Goal: Information Seeking & Learning: Check status

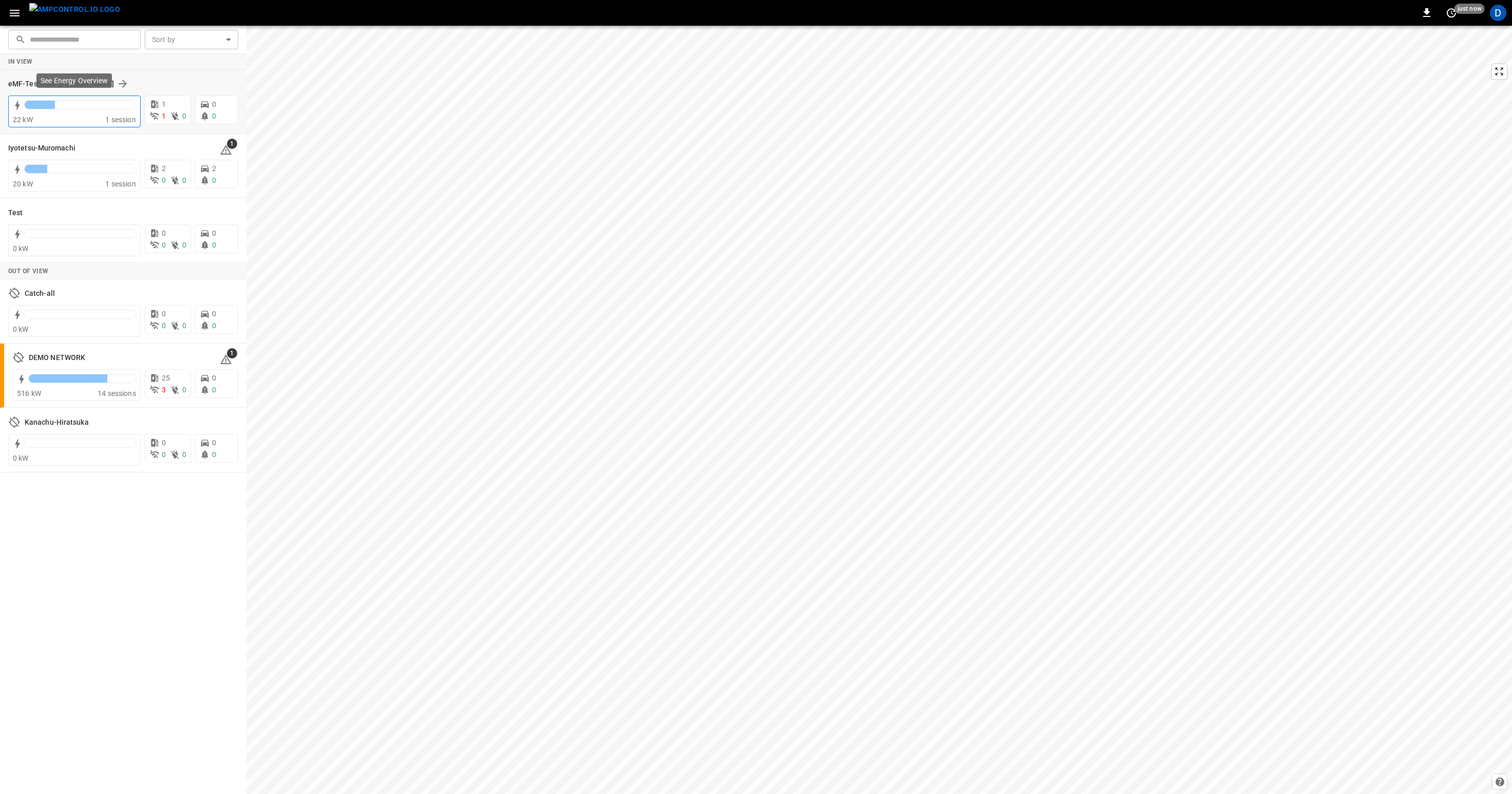
click at [79, 126] on div "22 kW 1 session" at bounding box center [74, 111] width 132 height 32
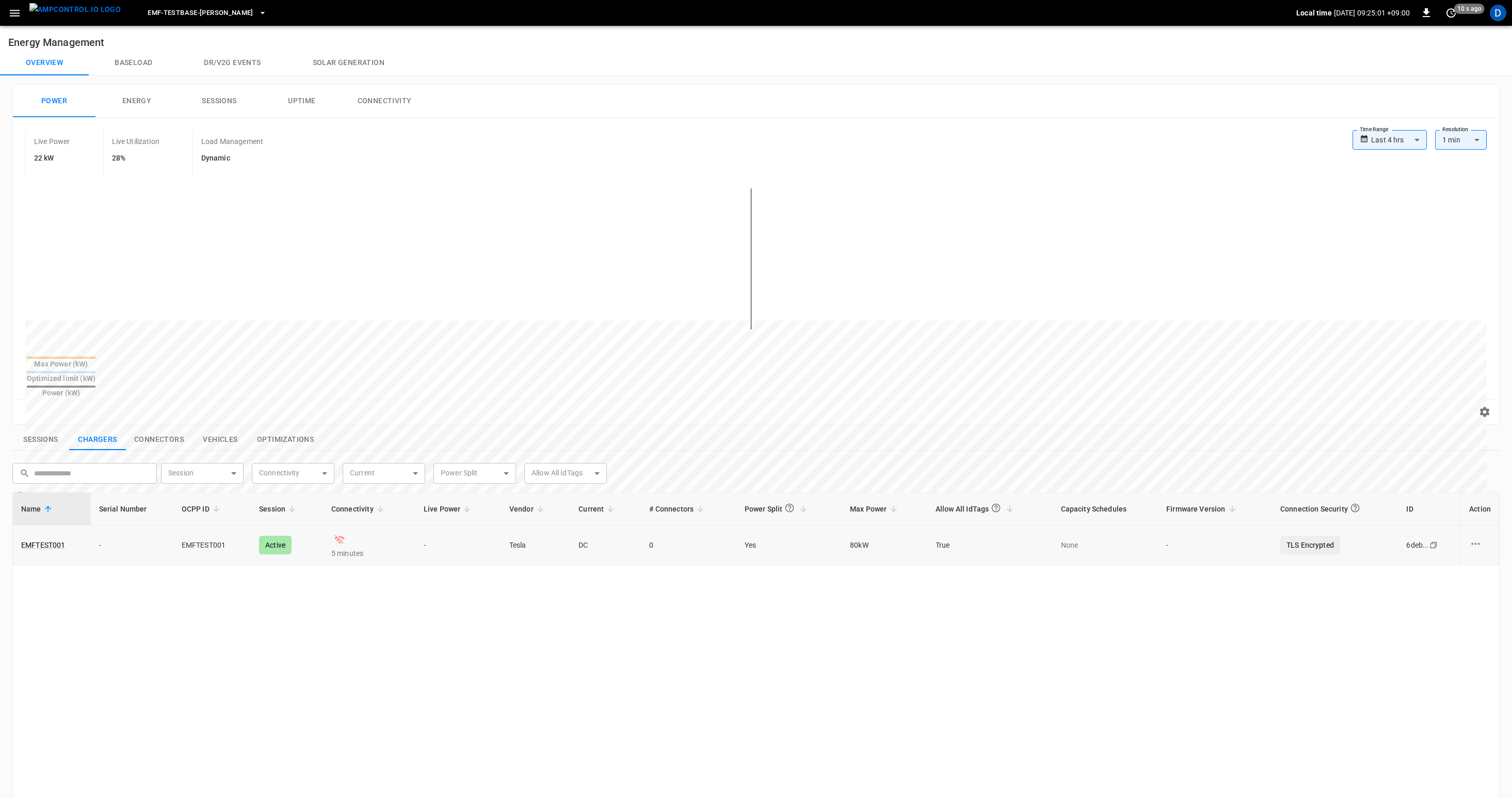
click at [358, 525] on td "5 minutes" at bounding box center [369, 545] width 93 height 39
click at [52, 538] on link "EMFTEST001" at bounding box center [43, 545] width 49 height 15
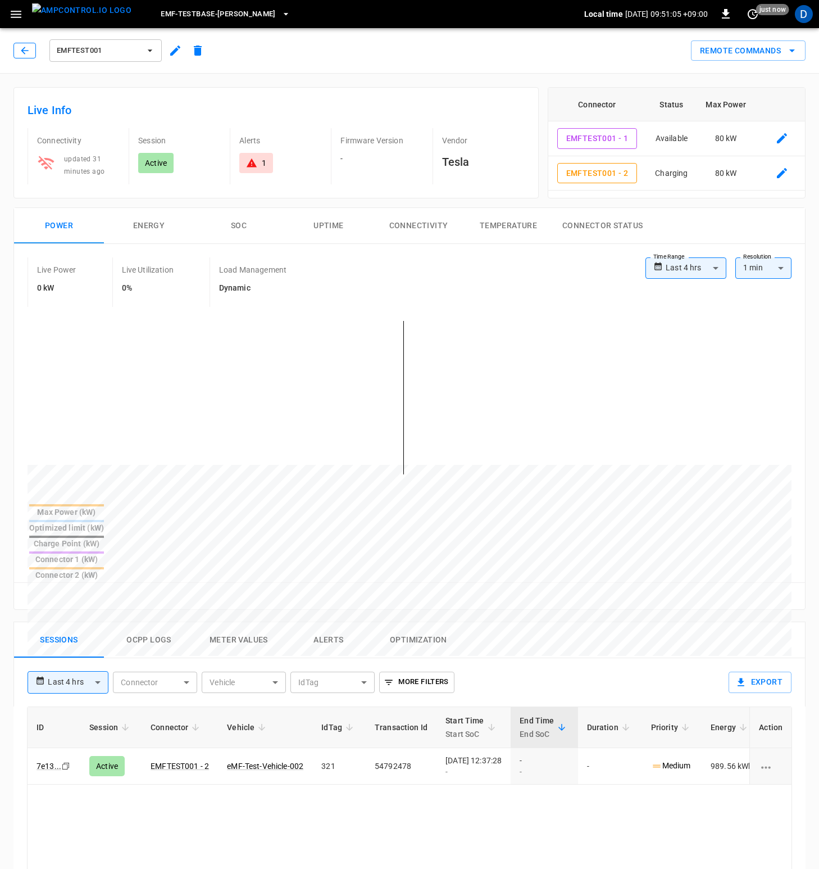
click at [26, 47] on icon "button" at bounding box center [24, 50] width 11 height 11
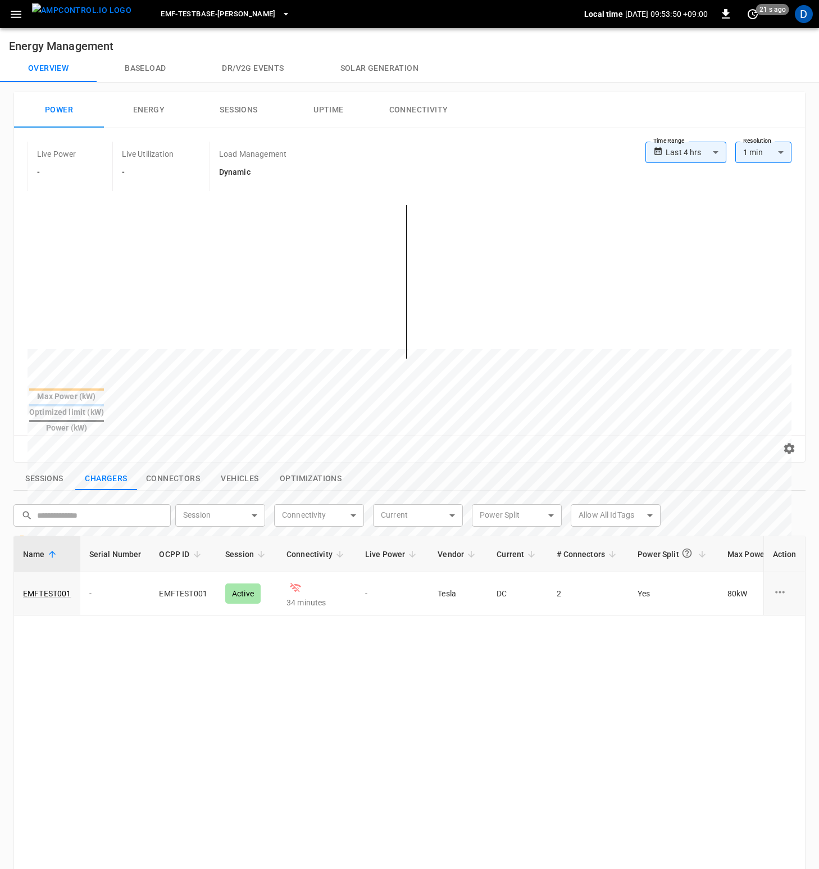
click at [251, 10] on span "eMF-Testbase-Musashimurayama" at bounding box center [218, 14] width 115 height 13
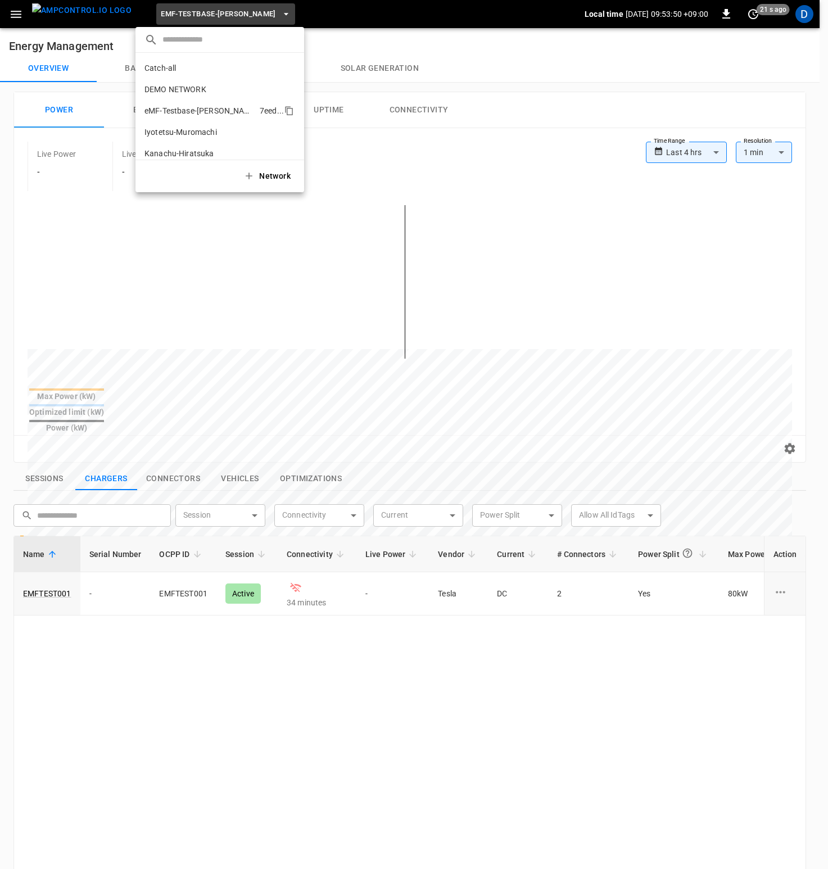
scroll to position [30, 0]
click at [188, 140] on p "Test" at bounding box center [199, 144] width 110 height 11
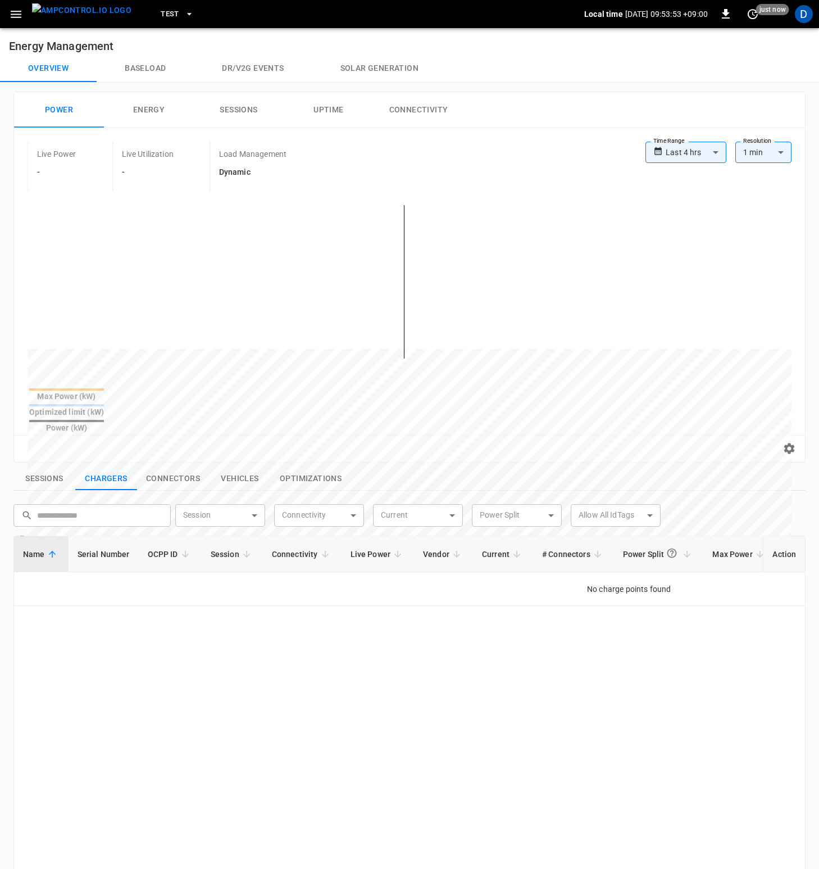
click at [161, 9] on span "Test" at bounding box center [170, 14] width 19 height 13
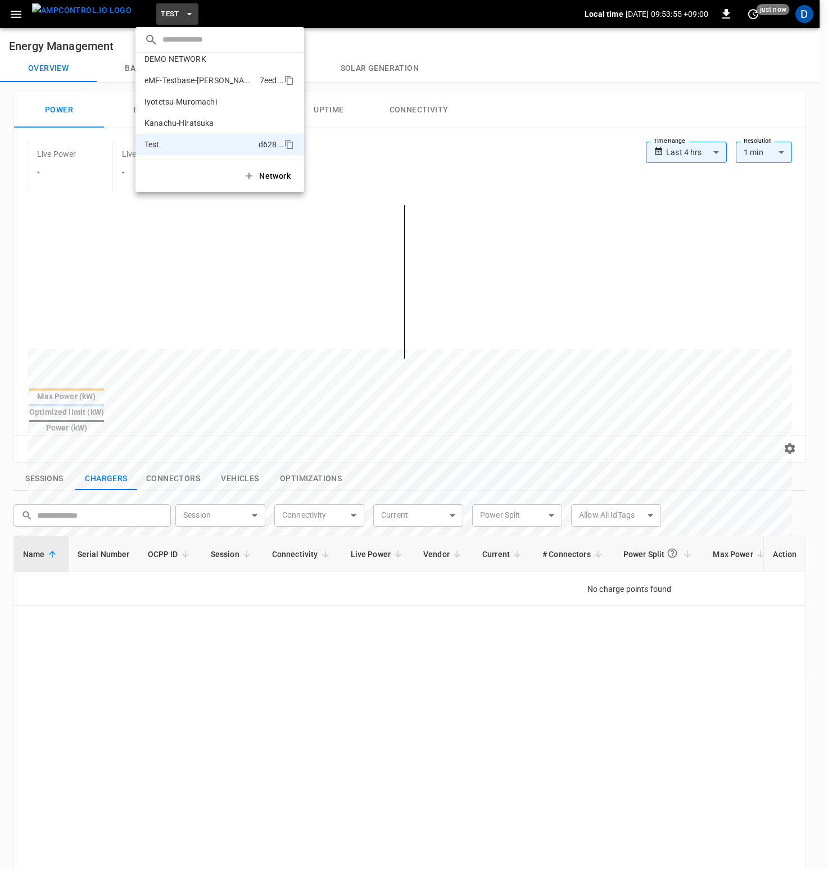
click at [214, 81] on p "eMF-Testbase-Musashimurayama" at bounding box center [199, 80] width 111 height 11
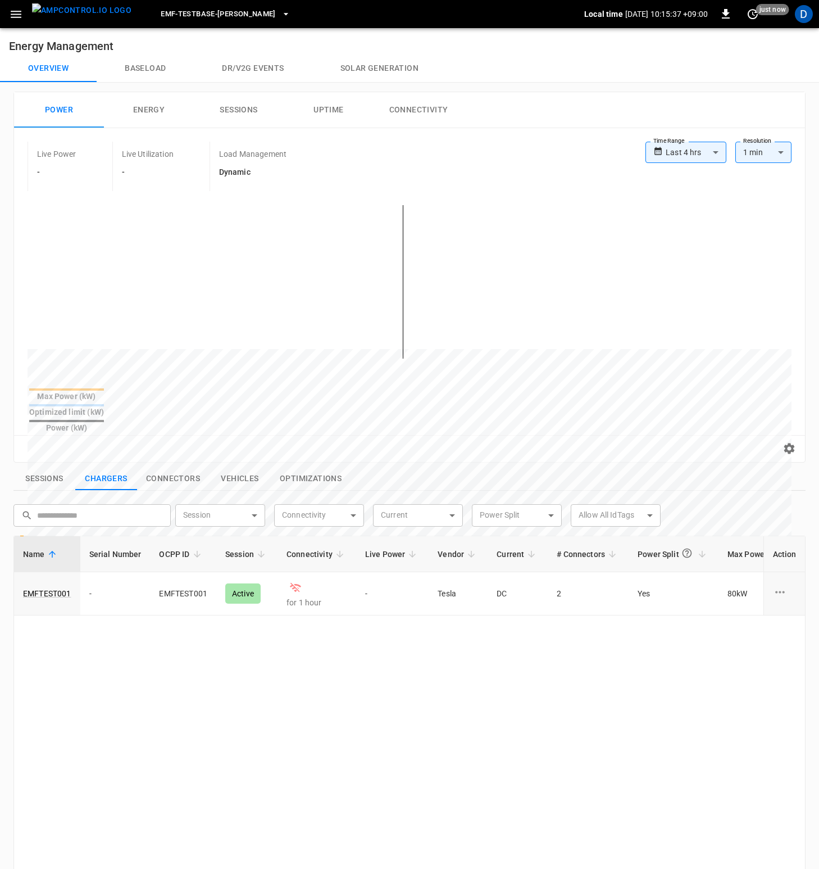
click at [330, 663] on div "Name Serial Number OCPP ID Session Connectivity Live Power Vendor Current # Con…" at bounding box center [409, 840] width 792 height 608
click at [60, 586] on link "EMFTEST001" at bounding box center [47, 594] width 53 height 16
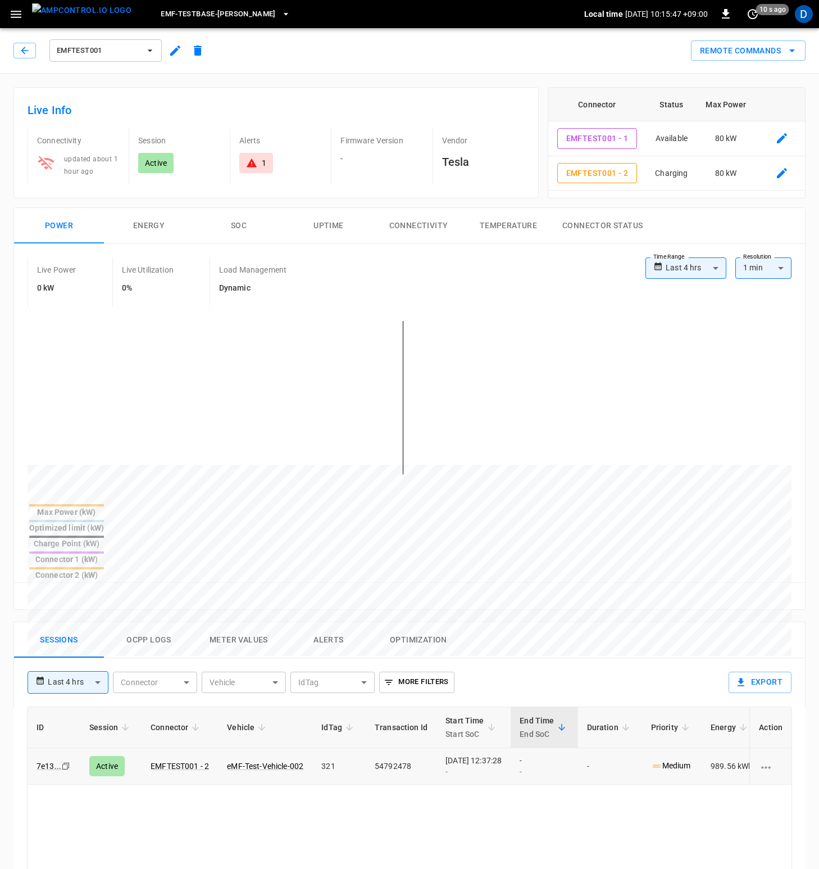
click at [762, 748] on td "sessions table" at bounding box center [771, 766] width 42 height 37
click at [764, 760] on icon "charging session options" at bounding box center [766, 767] width 14 height 14
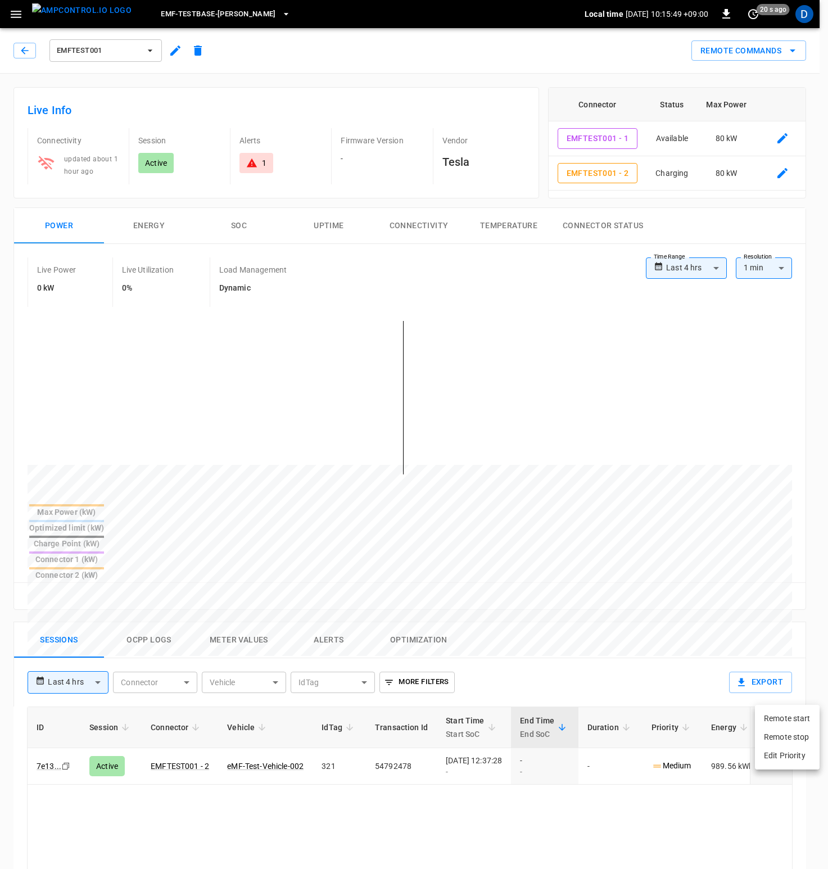
click at [554, 795] on div at bounding box center [414, 434] width 828 height 869
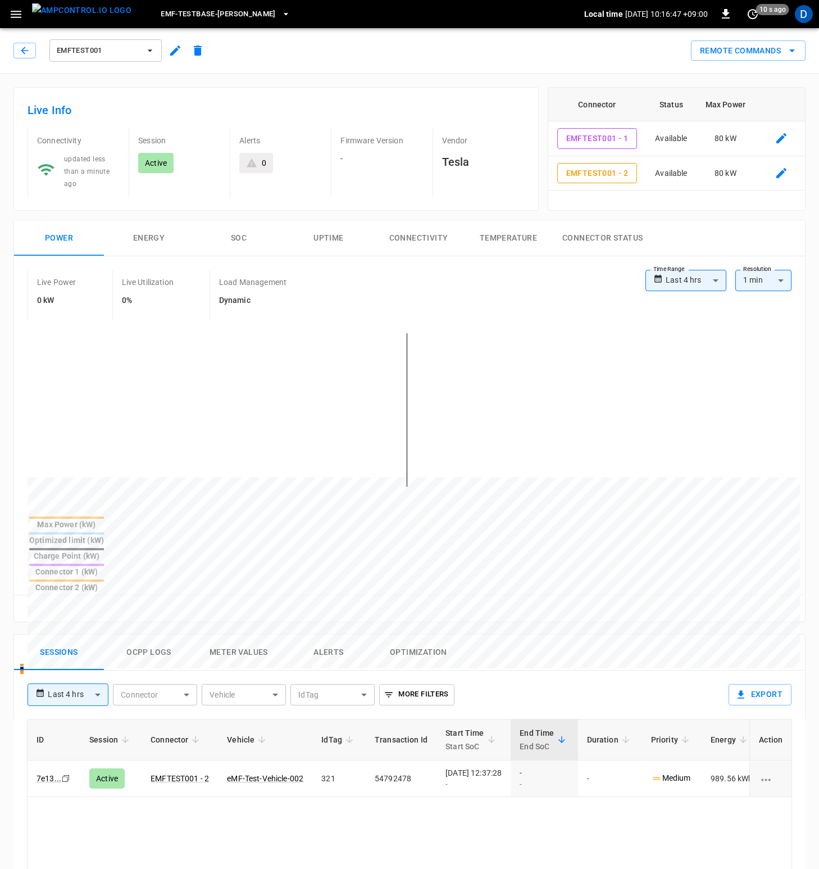
click at [352, 283] on div "Live Power 0 kW Live Utilization 0% Load Management Dynamic" at bounding box center [337, 294] width 618 height 49
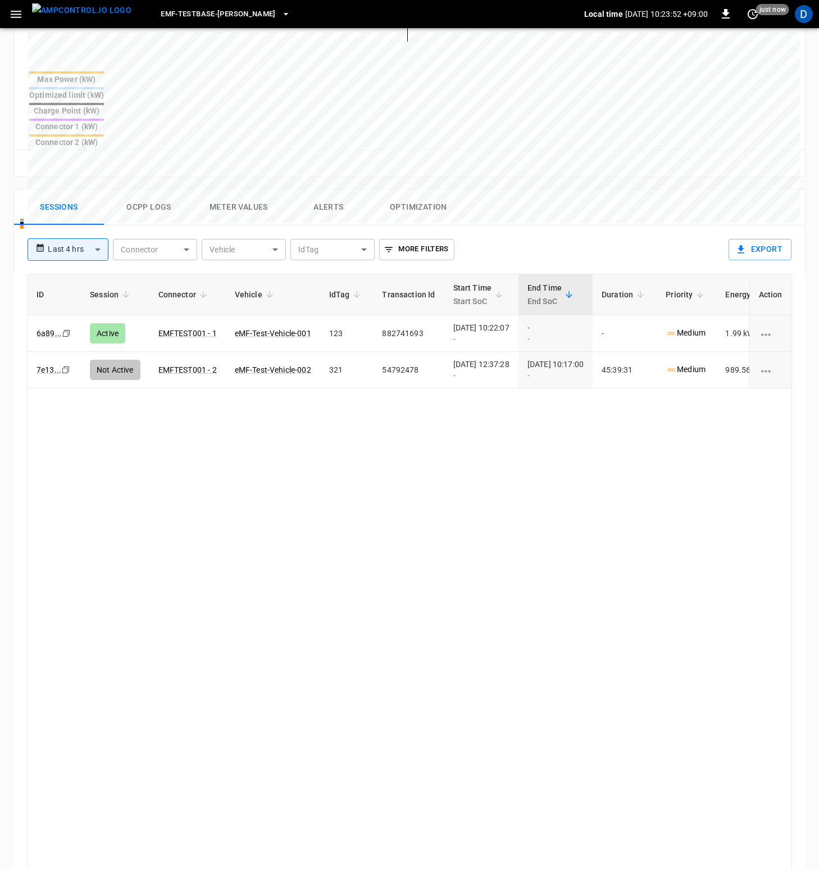
scroll to position [434, 0]
click at [156, 188] on button "Ocpp logs" at bounding box center [149, 206] width 90 height 36
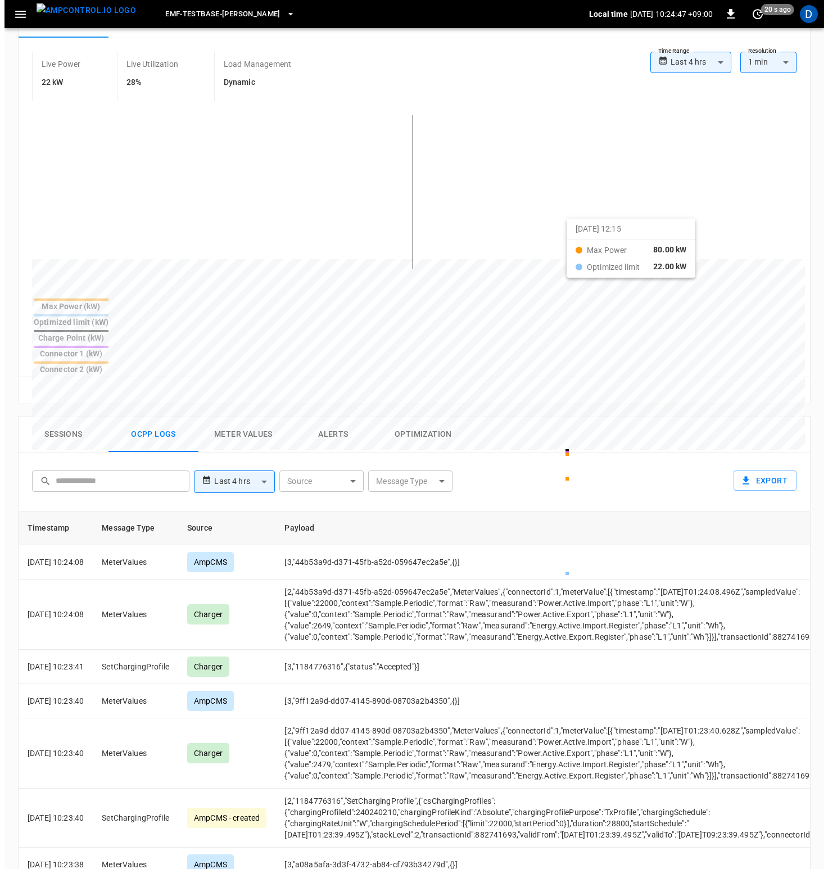
scroll to position [0, 0]
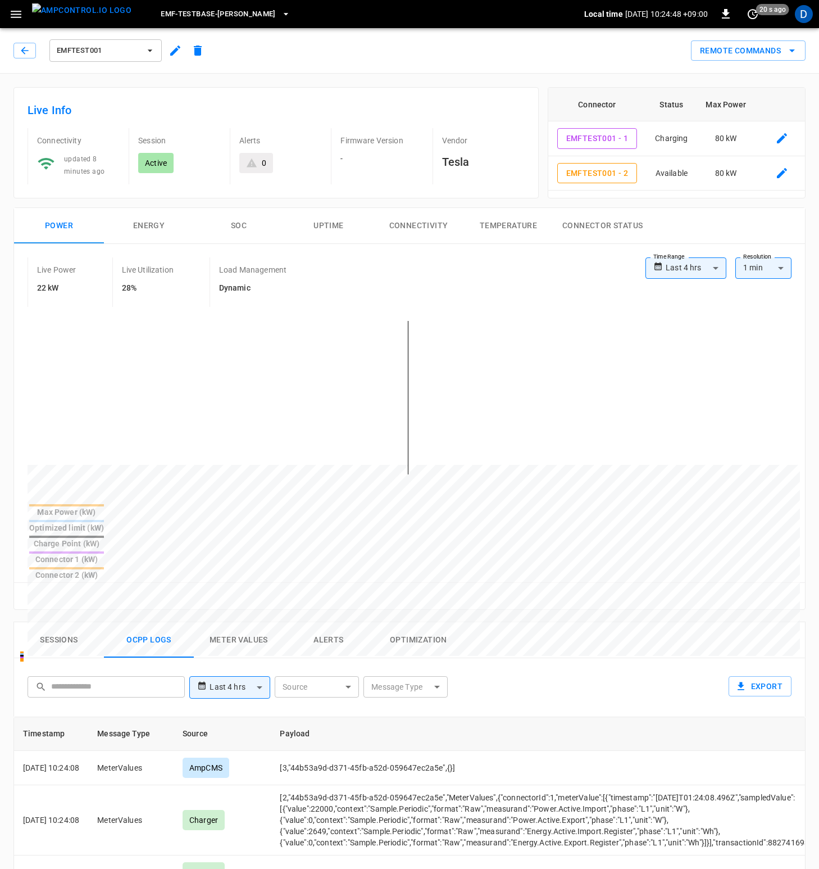
click at [230, 17] on span "eMF-Testbase-Musashimurayama" at bounding box center [218, 14] width 115 height 13
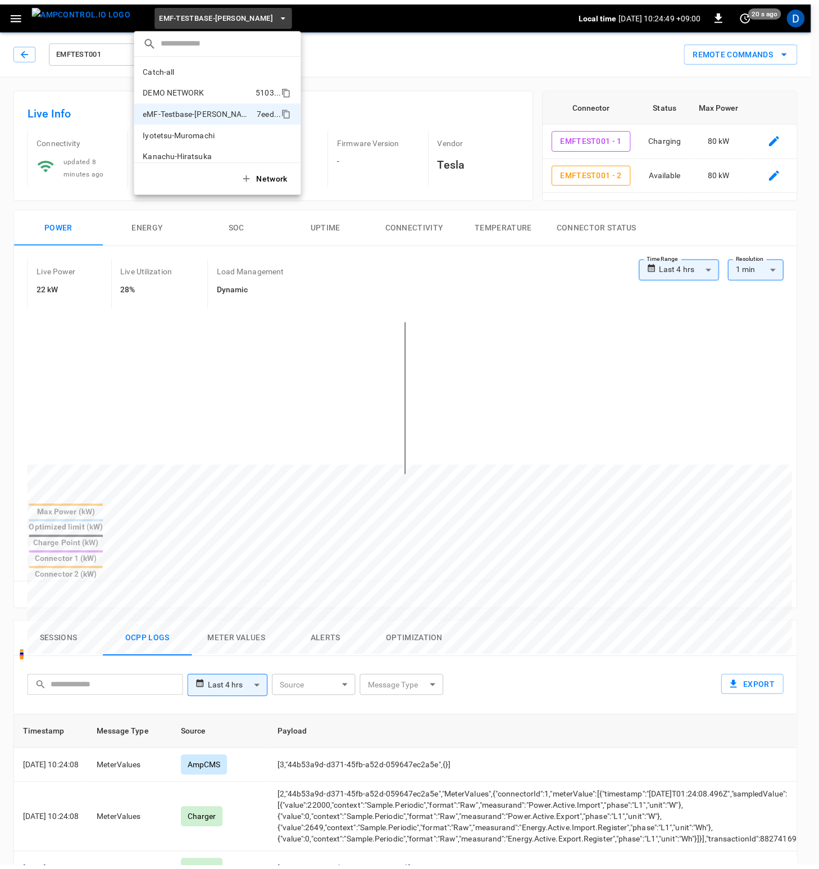
scroll to position [30, 0]
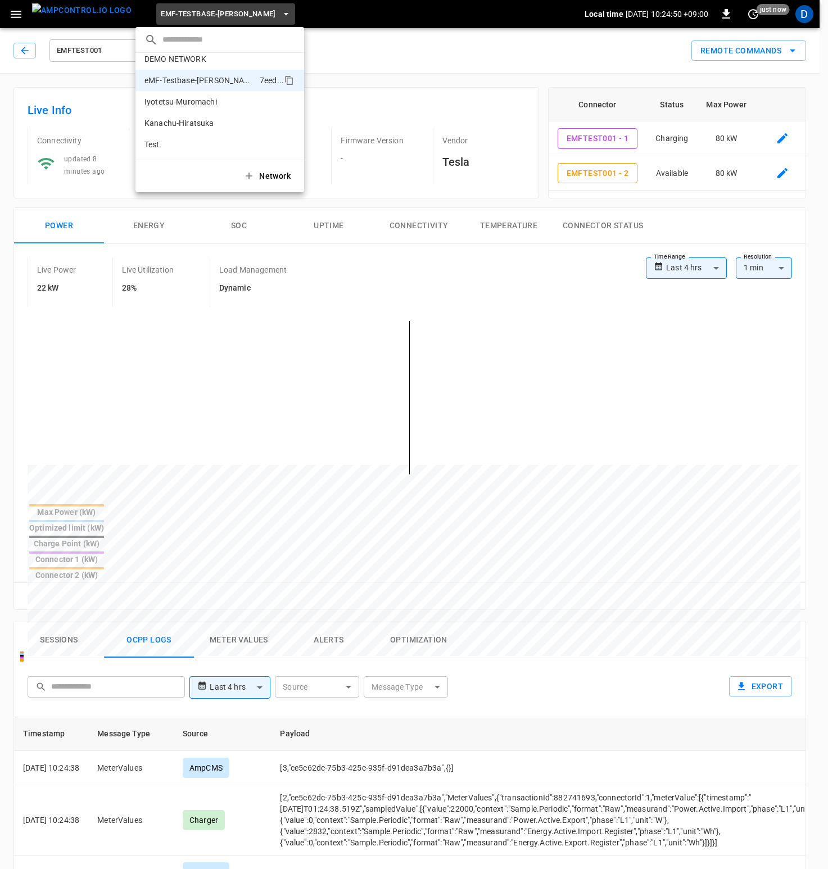
click at [433, 47] on div at bounding box center [414, 434] width 828 height 869
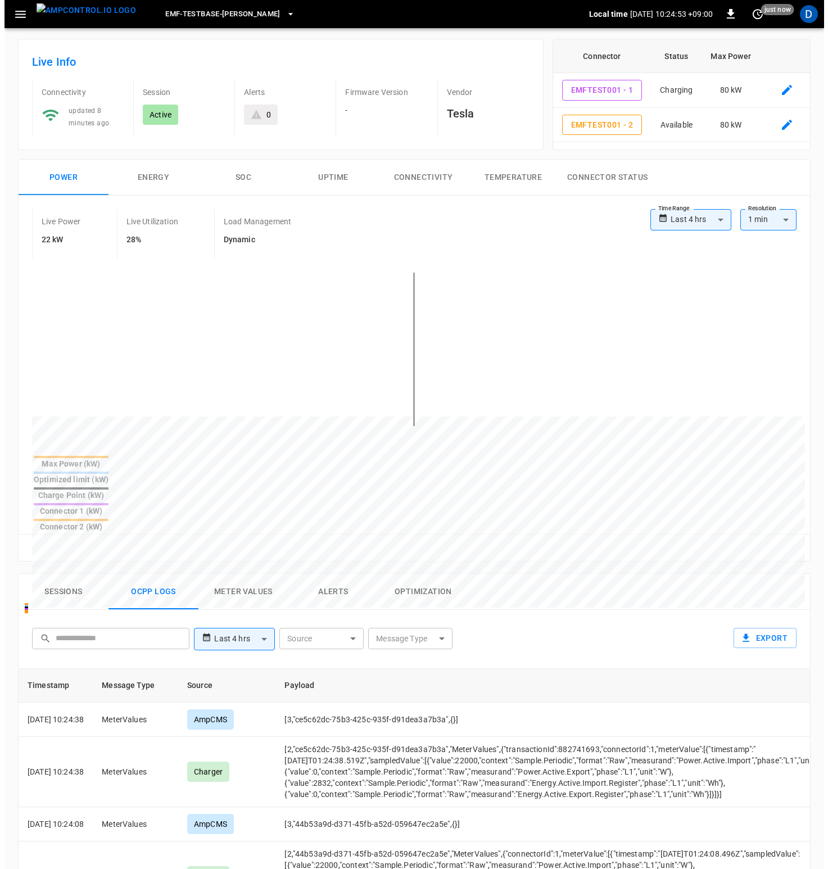
scroll to position [0, 0]
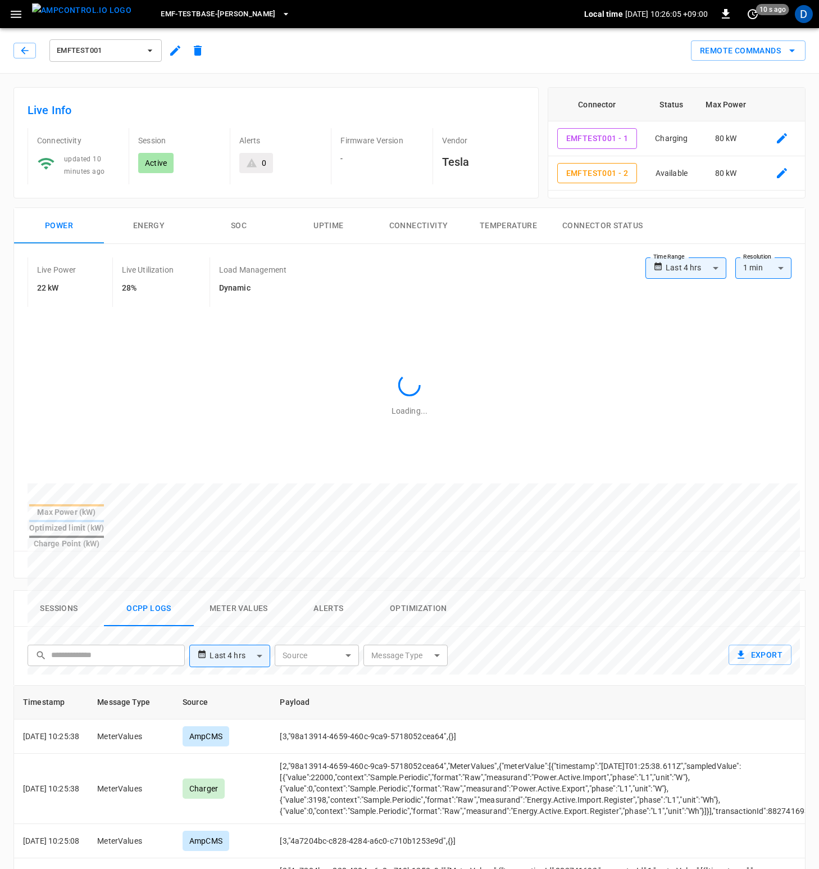
click at [105, 54] on span "EMFTEST001" at bounding box center [98, 50] width 83 height 13
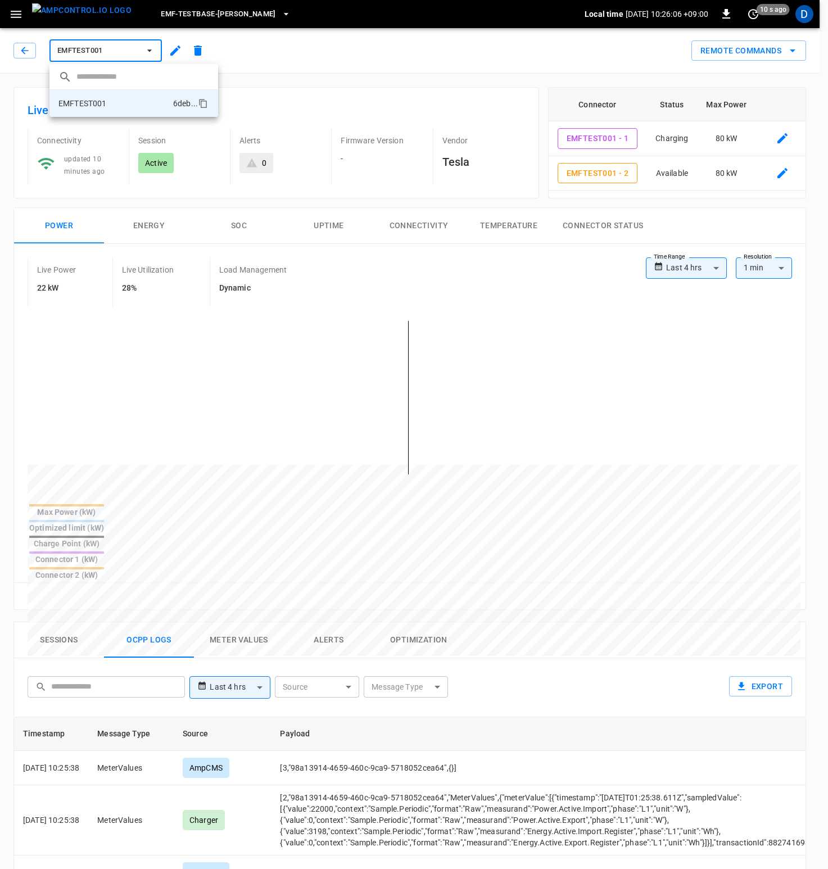
click at [276, 49] on div at bounding box center [414, 434] width 828 height 869
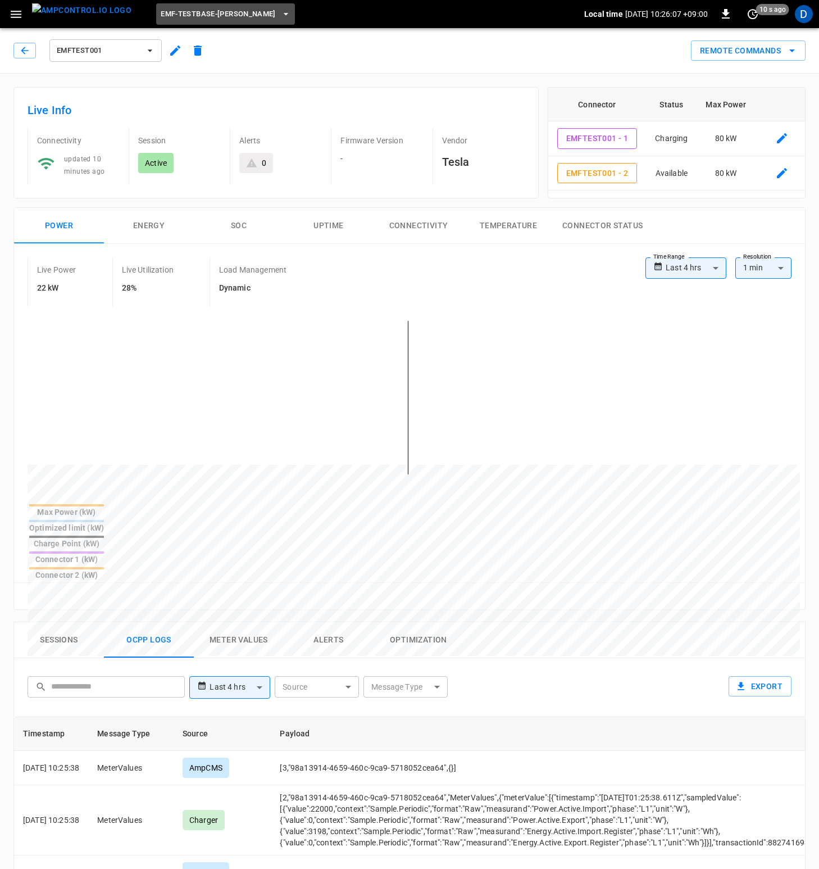
click at [247, 18] on span "eMF-Testbase-Musashimurayama" at bounding box center [218, 14] width 115 height 13
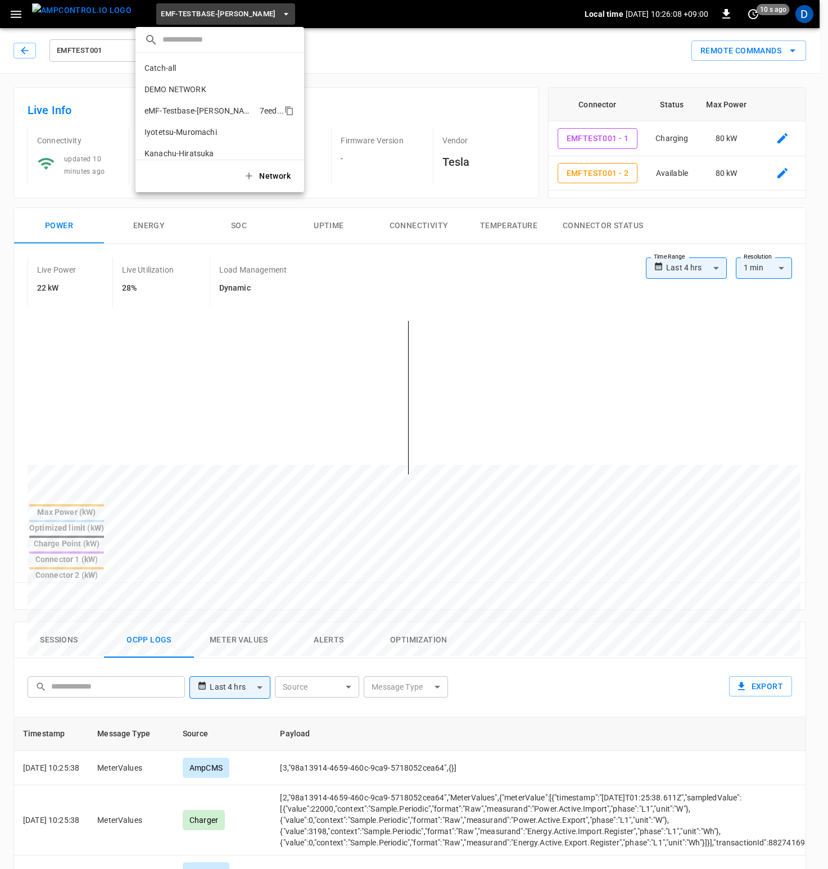
scroll to position [30, 0]
click at [203, 102] on p "Iyotetsu-Muromachi" at bounding box center [199, 101] width 110 height 11
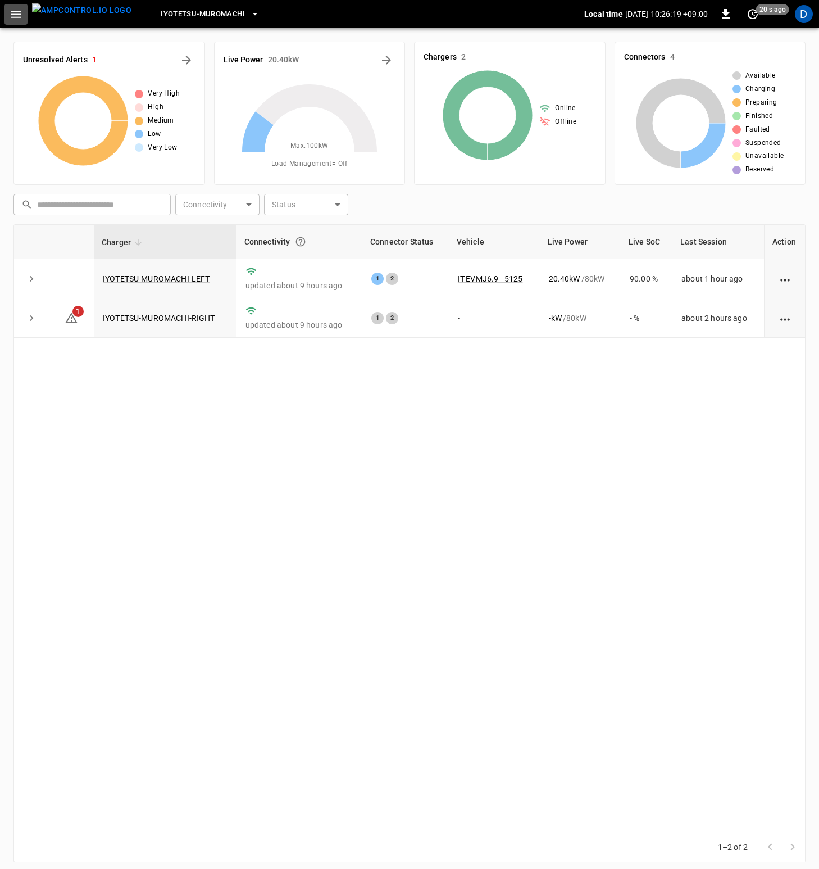
click at [19, 17] on icon "button" at bounding box center [16, 14] width 11 height 7
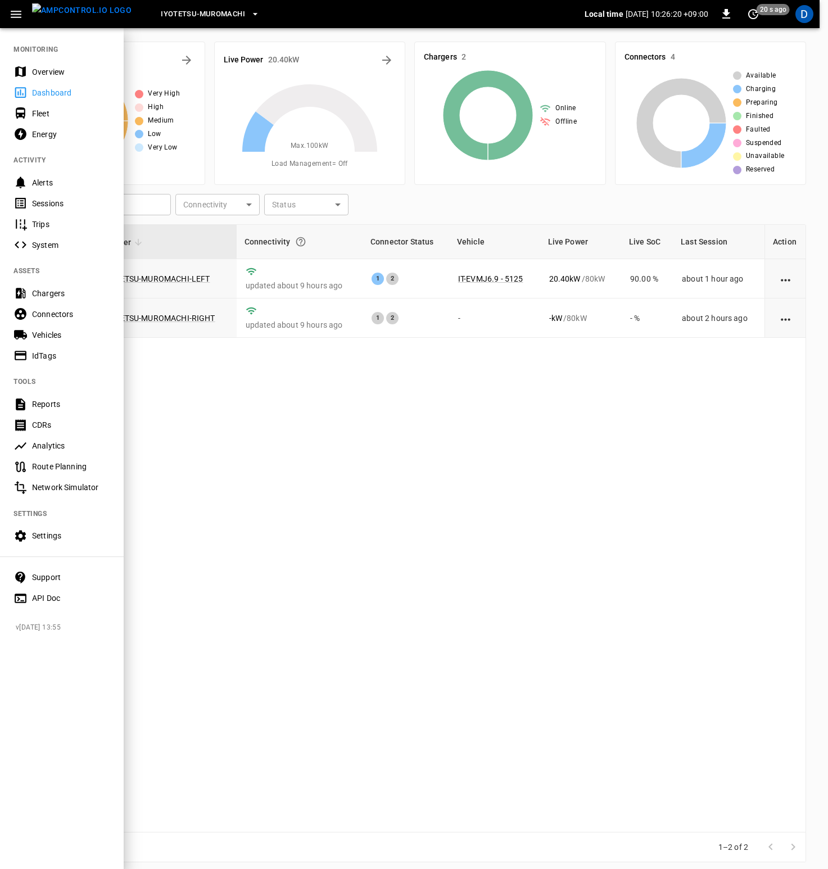
click at [62, 203] on div "Sessions" at bounding box center [71, 203] width 78 height 11
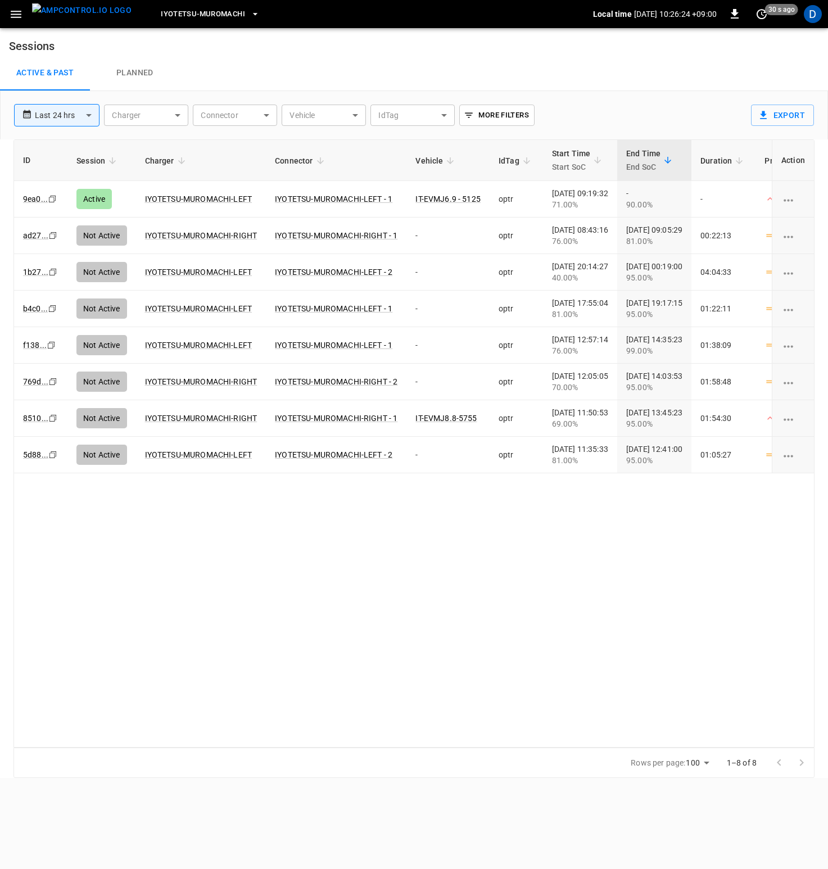
click at [84, 116] on body "**********" at bounding box center [414, 389] width 828 height 778
click at [345, 60] on div at bounding box center [414, 434] width 828 height 869
click at [88, 107] on body "**********" at bounding box center [414, 389] width 828 height 778
click at [61, 179] on li "Last 48 hrs" at bounding box center [56, 177] width 85 height 19
type input "**********"
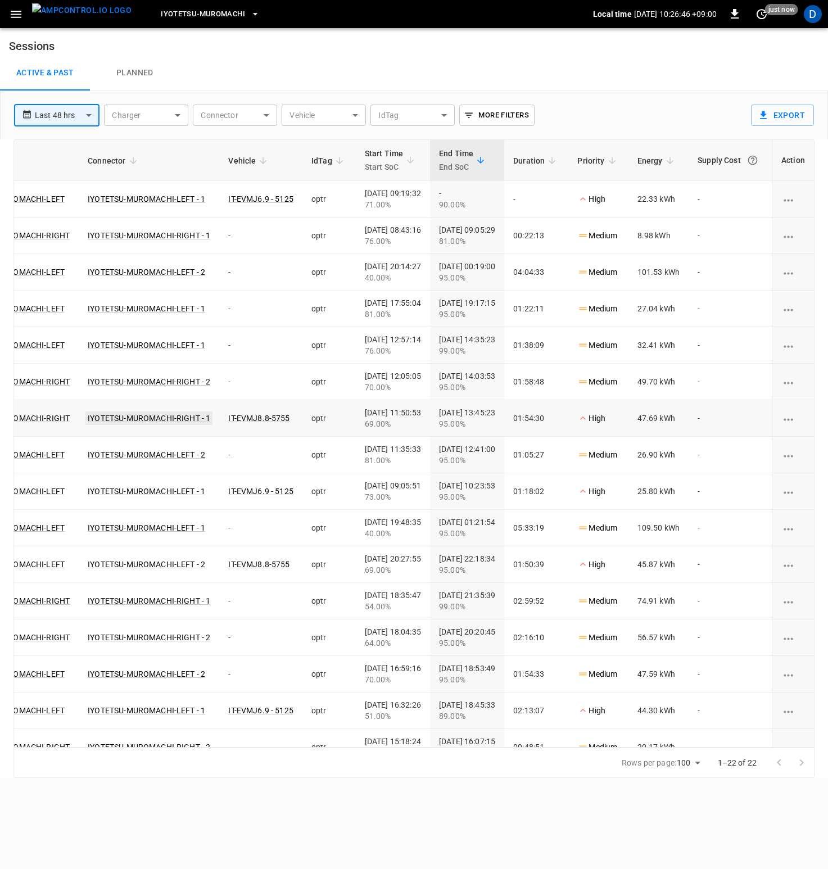
scroll to position [0, 226]
drag, startPoint x: 626, startPoint y: 418, endPoint x: 651, endPoint y: 415, distance: 25.4
click at [651, 415] on td "47.69 kWh" at bounding box center [658, 418] width 61 height 37
drag, startPoint x: 627, startPoint y: 487, endPoint x: 646, endPoint y: 489, distance: 19.2
click at [646, 489] on td "25.80 kWh" at bounding box center [658, 491] width 61 height 37
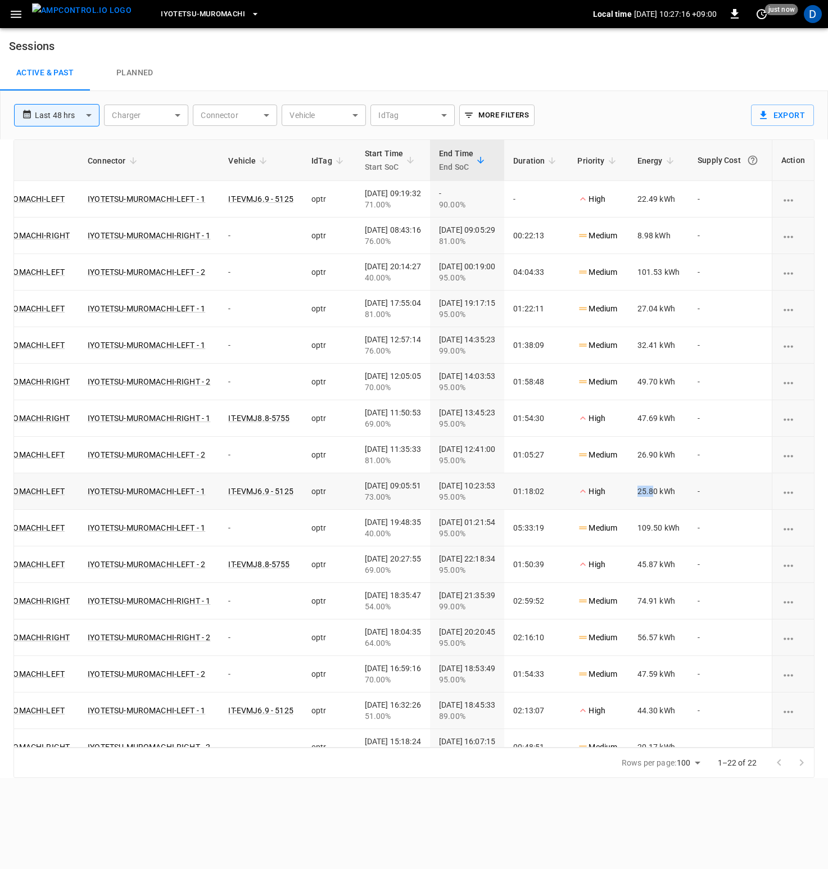
click at [640, 496] on td "25.80 kWh" at bounding box center [658, 491] width 61 height 37
drag, startPoint x: 640, startPoint y: 491, endPoint x: 650, endPoint y: 492, distance: 10.1
click at [650, 492] on td "25.80 kWh" at bounding box center [658, 491] width 61 height 37
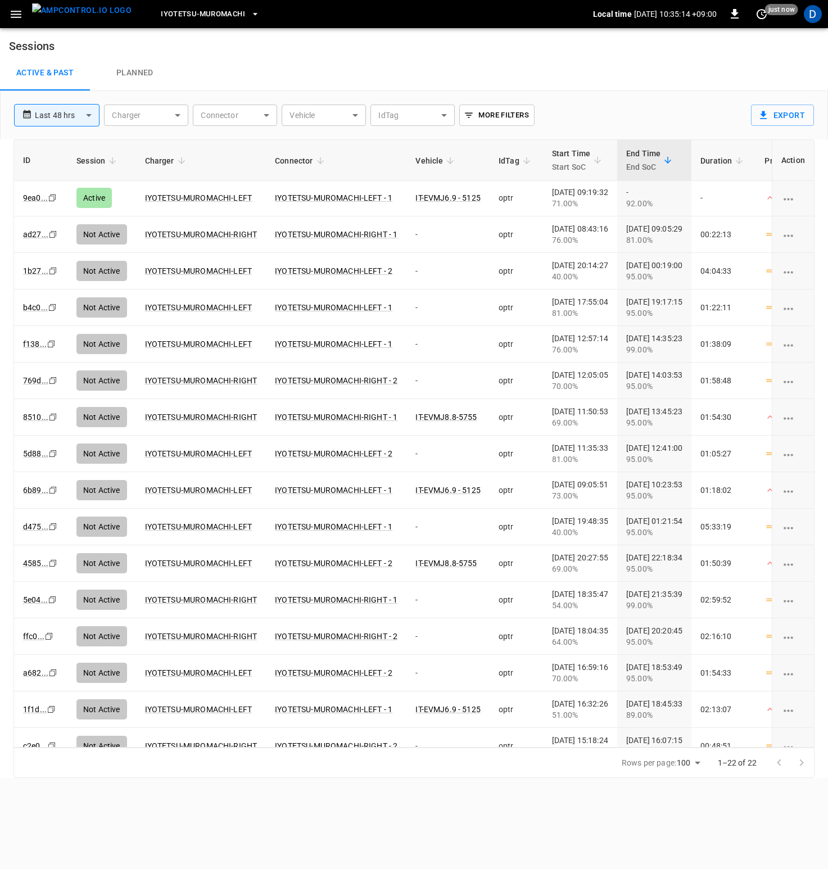
scroll to position [0, 0]
click at [13, 14] on icon "button" at bounding box center [16, 14] width 11 height 7
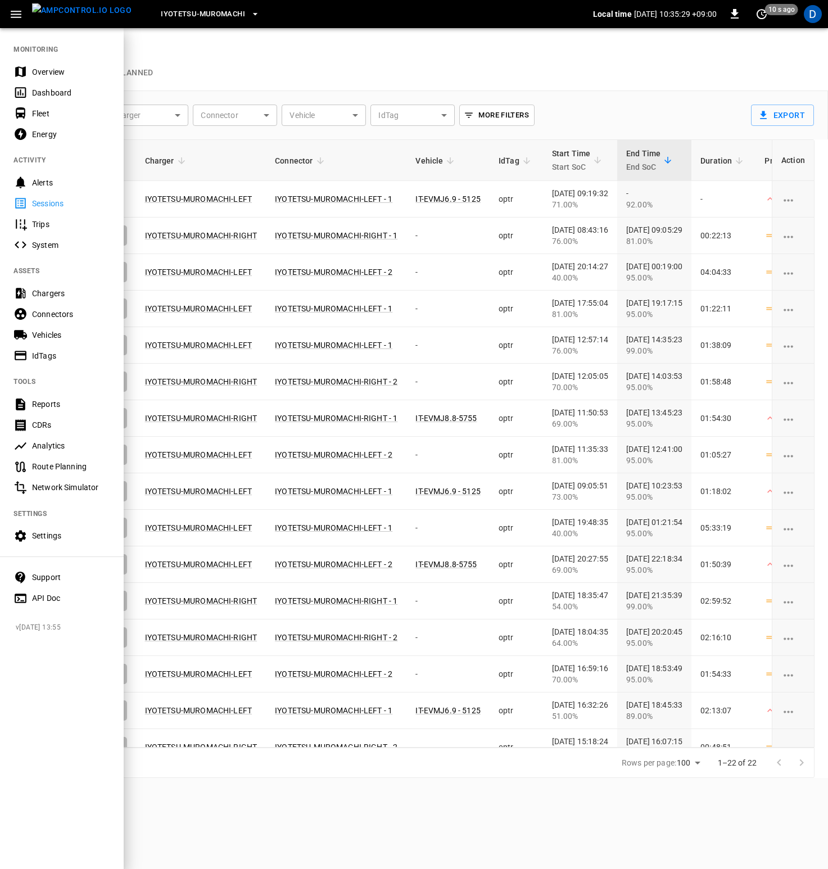
click at [56, 600] on div "API Doc" at bounding box center [71, 597] width 78 height 11
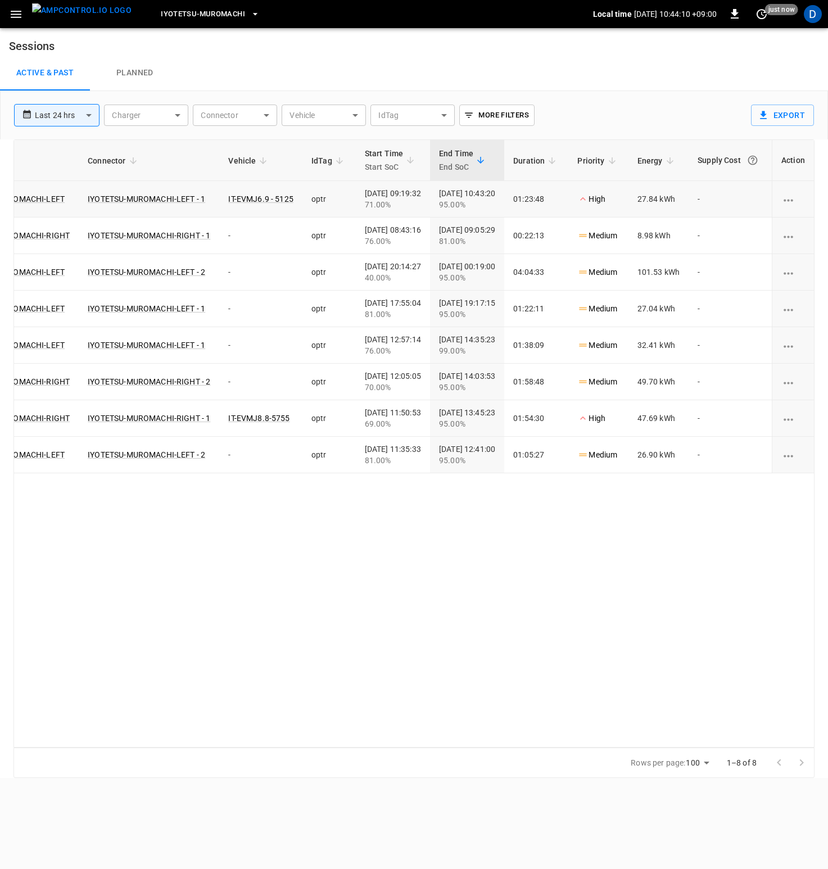
scroll to position [0, 217]
drag, startPoint x: 631, startPoint y: 197, endPoint x: 666, endPoint y: 202, distance: 35.8
click at [666, 202] on td "27.84 kWh" at bounding box center [658, 199] width 61 height 37
drag, startPoint x: 654, startPoint y: 198, endPoint x: 683, endPoint y: 198, distance: 29.2
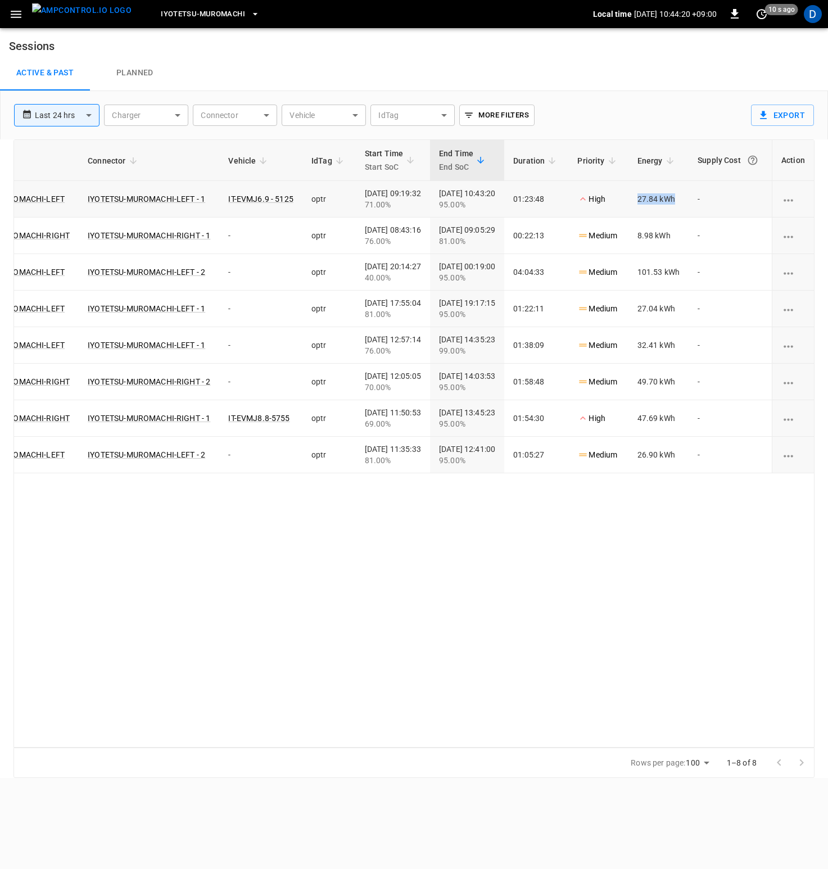
click at [683, 198] on td "27.84 kWh" at bounding box center [658, 199] width 61 height 37
drag, startPoint x: 683, startPoint y: 198, endPoint x: 665, endPoint y: 210, distance: 22.0
click at [683, 198] on td "27.84 kWh" at bounding box center [658, 199] width 61 height 37
drag, startPoint x: 682, startPoint y: 197, endPoint x: 693, endPoint y: 197, distance: 10.7
click at [693, 197] on tr "9ea0 ... Copy Not Active IYOTETSU-MUROMACHI-LEFT IYOTETSU-MUROMACHI-LEFT - 1 IT…" at bounding box center [320, 199] width 987 height 37
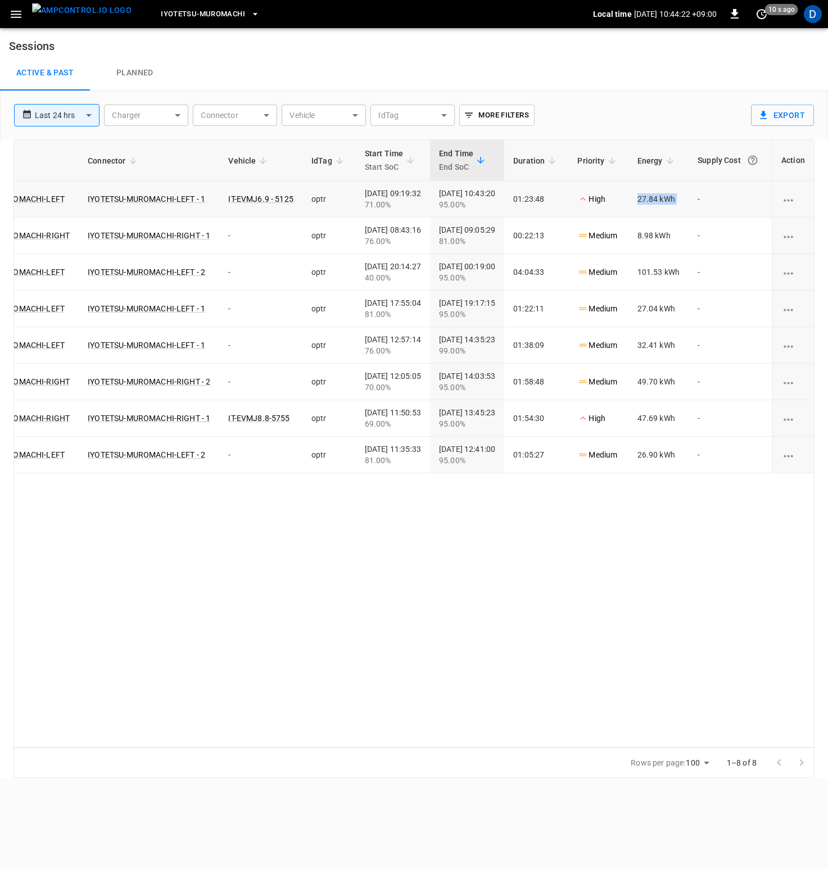
click at [693, 197] on td "-" at bounding box center [729, 199] width 83 height 37
drag, startPoint x: 625, startPoint y: 197, endPoint x: 681, endPoint y: 201, distance: 55.8
click at [681, 201] on tr "9ea0 ... Copy Not Active IYOTETSU-MUROMACHI-LEFT IYOTETSU-MUROMACHI-LEFT - 1 IT…" at bounding box center [320, 199] width 987 height 37
click at [681, 201] on td "27.84 kWh" at bounding box center [658, 199] width 61 height 37
click at [664, 202] on td "27.84 kWh" at bounding box center [658, 199] width 61 height 37
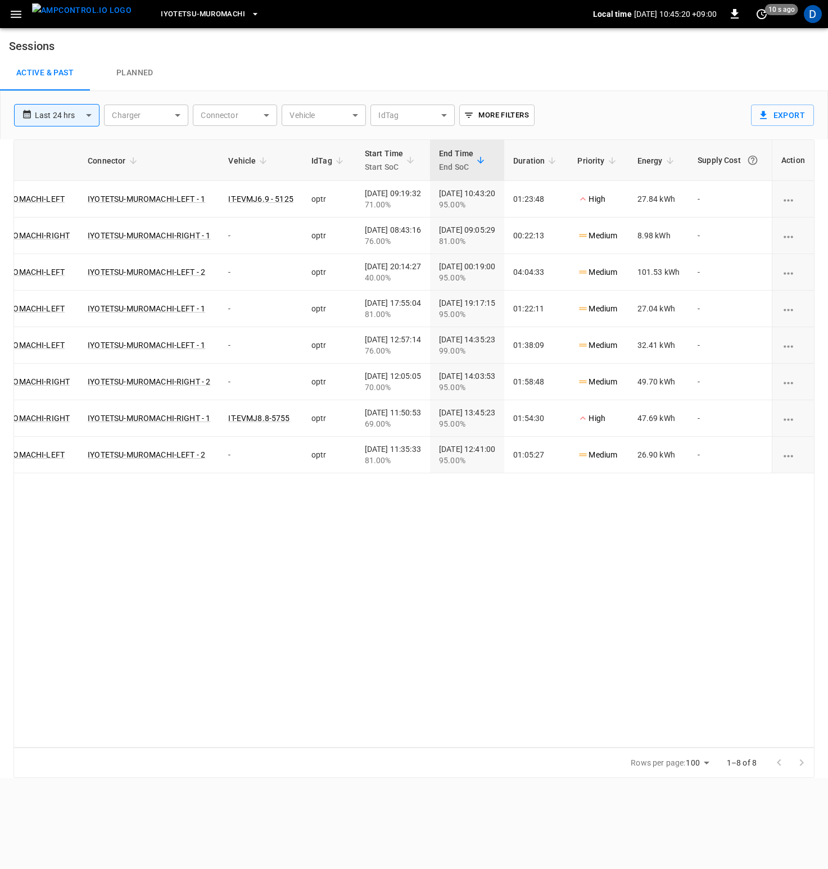
click at [190, 555] on div "ID Session Charger Connector Vehicle IdTag Start Time Start SoC End Time End So…" at bounding box center [413, 443] width 801 height 608
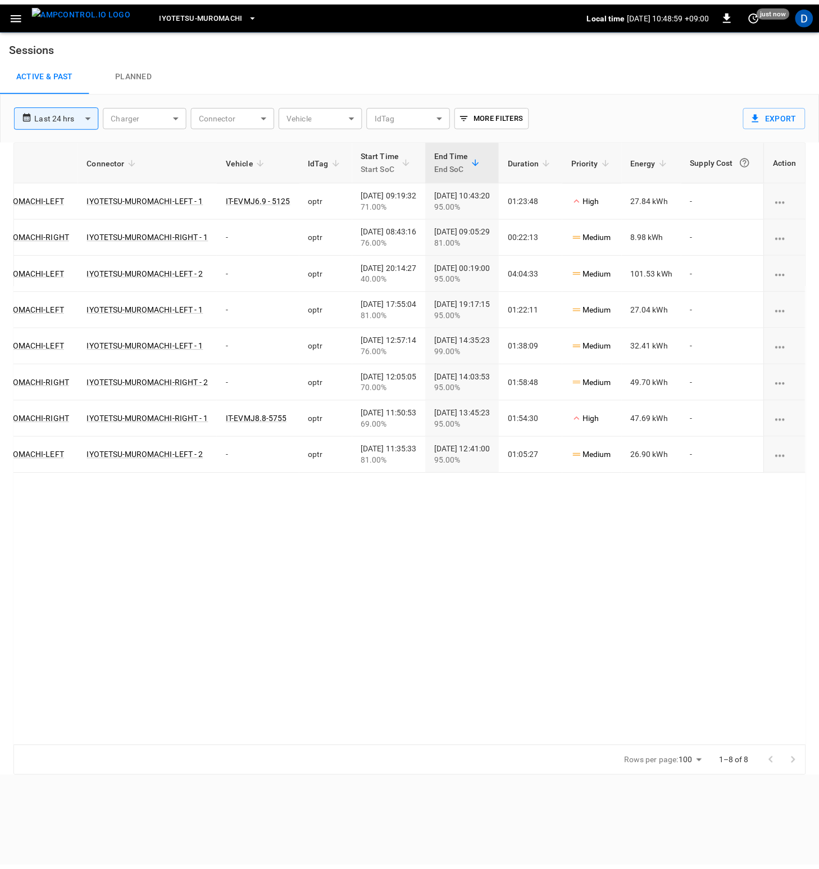
scroll to position [0, 0]
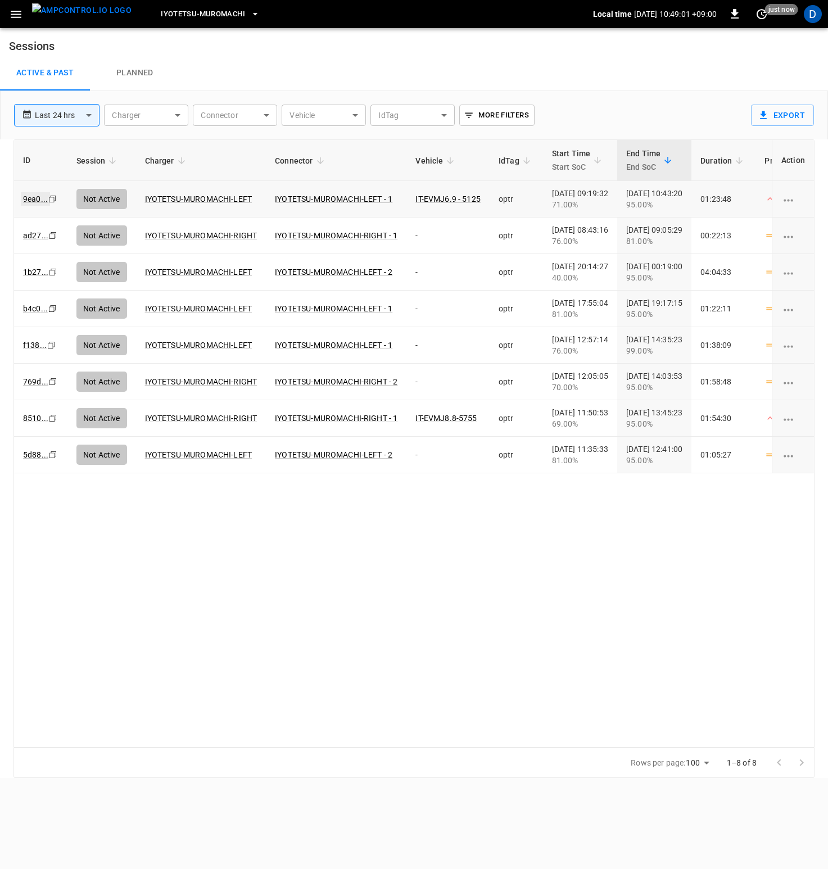
click at [37, 201] on link "9ea0 ..." at bounding box center [35, 198] width 29 height 13
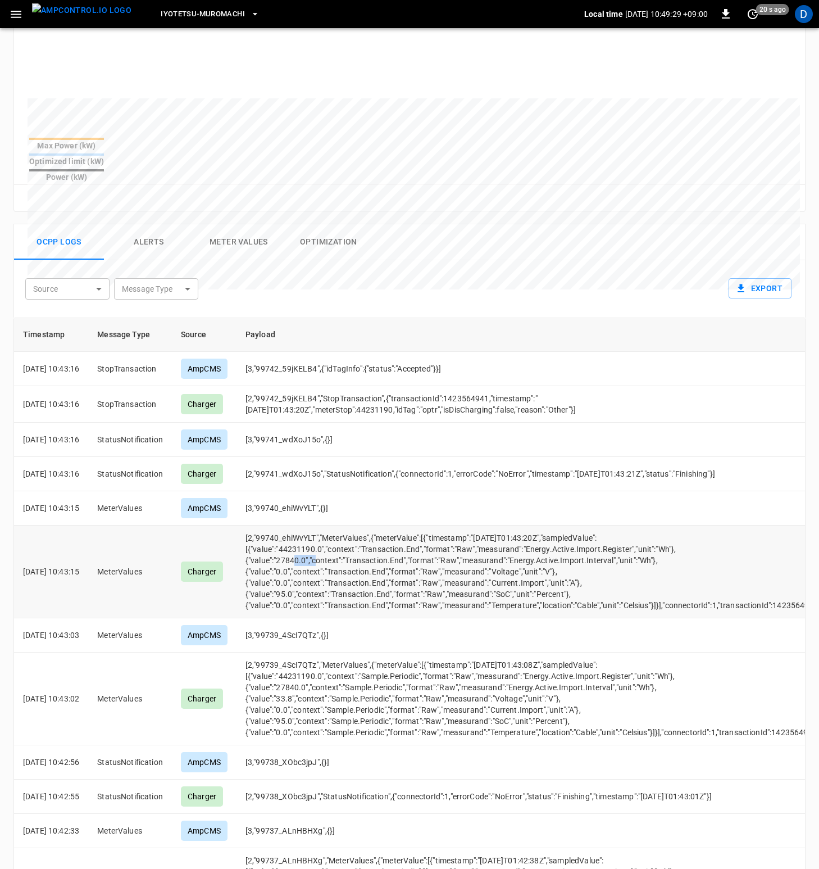
drag, startPoint x: 294, startPoint y: 534, endPoint x: 321, endPoint y: 536, distance: 27.6
click at [321, 536] on td "[2,"99740_ehiWvYLT","MeterValues",{"meterValue":[{"timestamp":"2025-09-01T01:43…" at bounding box center [535, 571] width 596 height 93
drag, startPoint x: 312, startPoint y: 539, endPoint x: 294, endPoint y: 541, distance: 18.1
click at [294, 541] on td "[2,"99740_ehiWvYLT","MeterValues",{"meterValue":[{"timestamp":"2025-09-01T01:43…" at bounding box center [535, 571] width 596 height 93
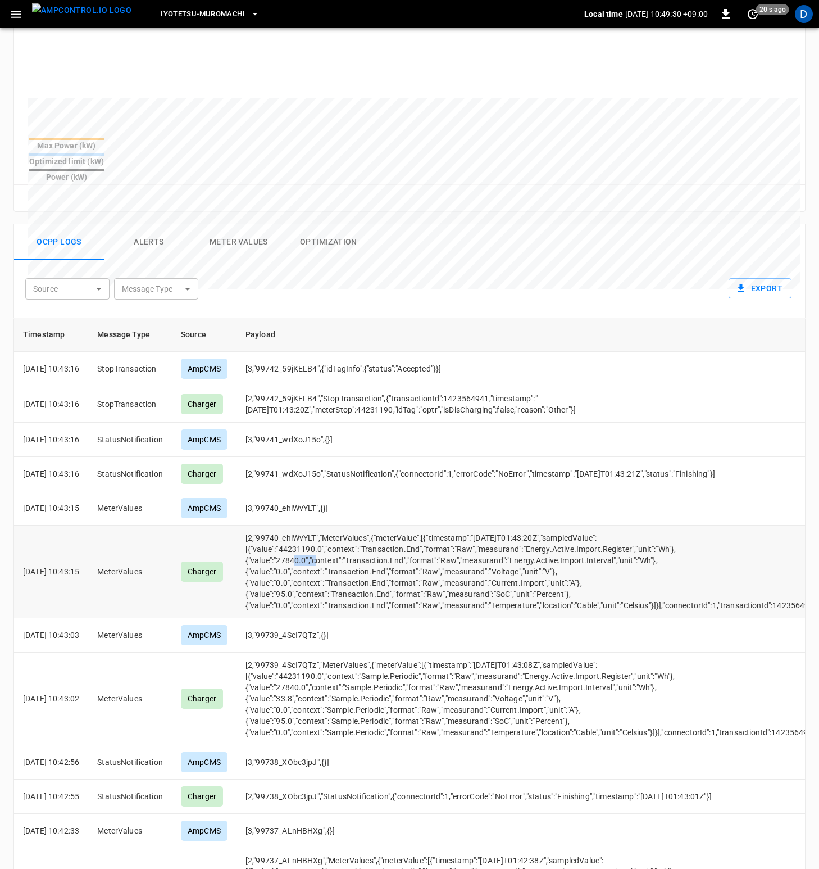
click at [294, 541] on td "[2,"99740_ehiWvYLT","MeterValues",{"meterValue":[{"timestamp":"2025-09-01T01:43…" at bounding box center [535, 571] width 596 height 93
drag, startPoint x: 294, startPoint y: 537, endPoint x: 322, endPoint y: 538, distance: 28.1
click at [322, 538] on td "[2,"99740_ehiWvYLT","MeterValues",{"meterValue":[{"timestamp":"2025-09-01T01:43…" at bounding box center [535, 571] width 596 height 93
click at [323, 537] on td "[2,"99740_ehiWvYLT","MeterValues",{"meterValue":[{"timestamp":"2025-09-01T01:43…" at bounding box center [535, 571] width 596 height 93
drag, startPoint x: 294, startPoint y: 535, endPoint x: 321, endPoint y: 537, distance: 27.6
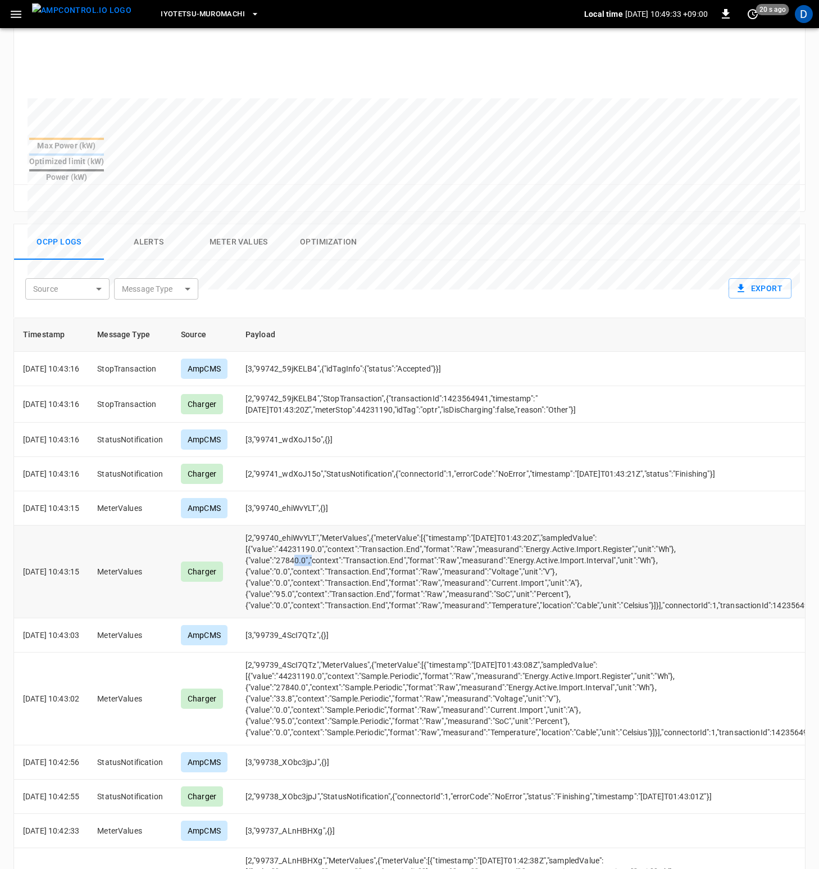
click at [321, 537] on td "[2,"99740_ehiWvYLT","MeterValues",{"meterValue":[{"timestamp":"2025-09-01T01:43…" at bounding box center [535, 571] width 596 height 93
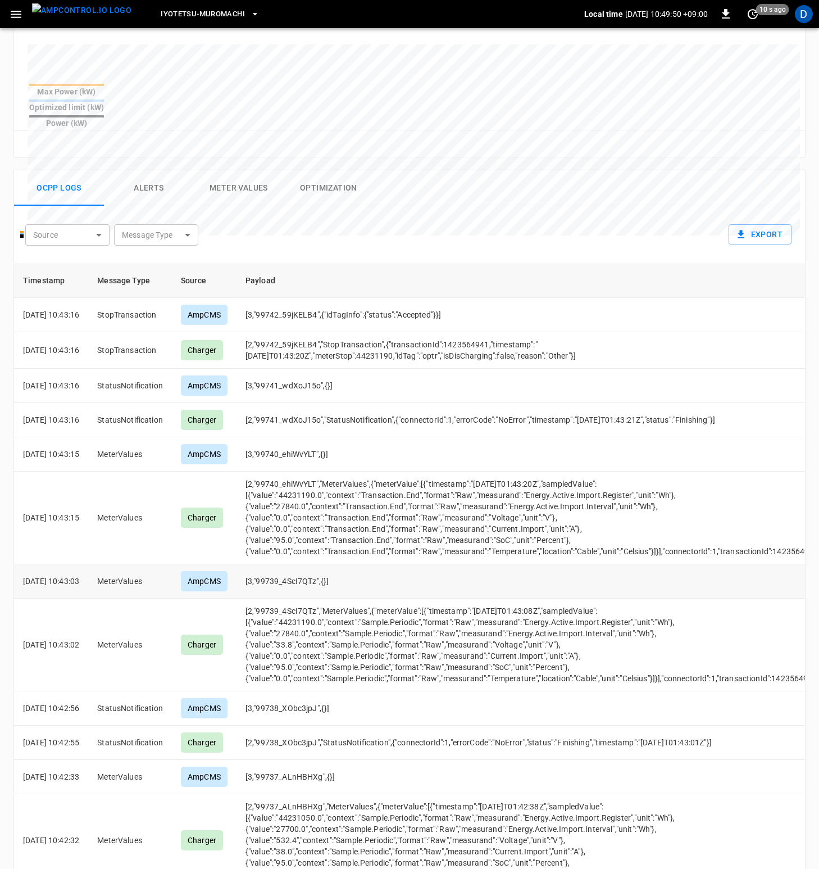
scroll to position [387, 0]
drag, startPoint x: 64, startPoint y: 494, endPoint x: 94, endPoint y: 496, distance: 29.8
click at [79, 512] on p "2025-09-01 10:43:15" at bounding box center [51, 517] width 56 height 11
drag, startPoint x: 97, startPoint y: 495, endPoint x: 64, endPoint y: 494, distance: 33.2
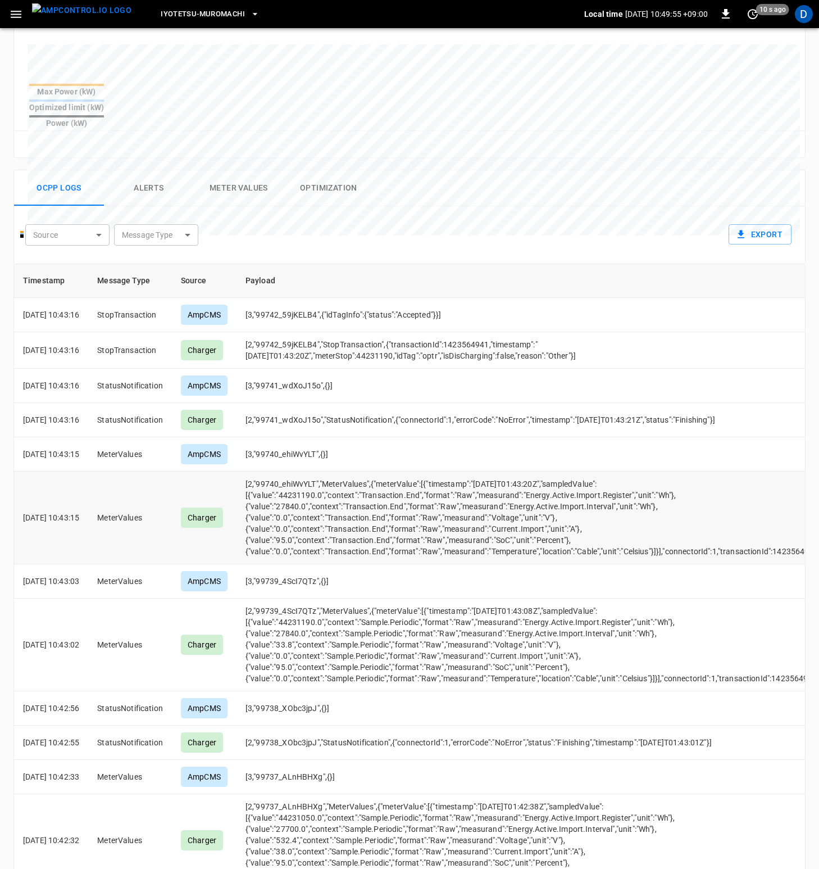
click at [64, 494] on td "2025-09-01 10:43:15" at bounding box center [51, 517] width 74 height 93
click at [64, 512] on p "2025-09-01 10:43:15" at bounding box center [51, 517] width 56 height 11
drag, startPoint x: 70, startPoint y: 495, endPoint x: 92, endPoint y: 495, distance: 22.5
click at [79, 512] on p "2025-09-01 10:43:15" at bounding box center [51, 517] width 56 height 11
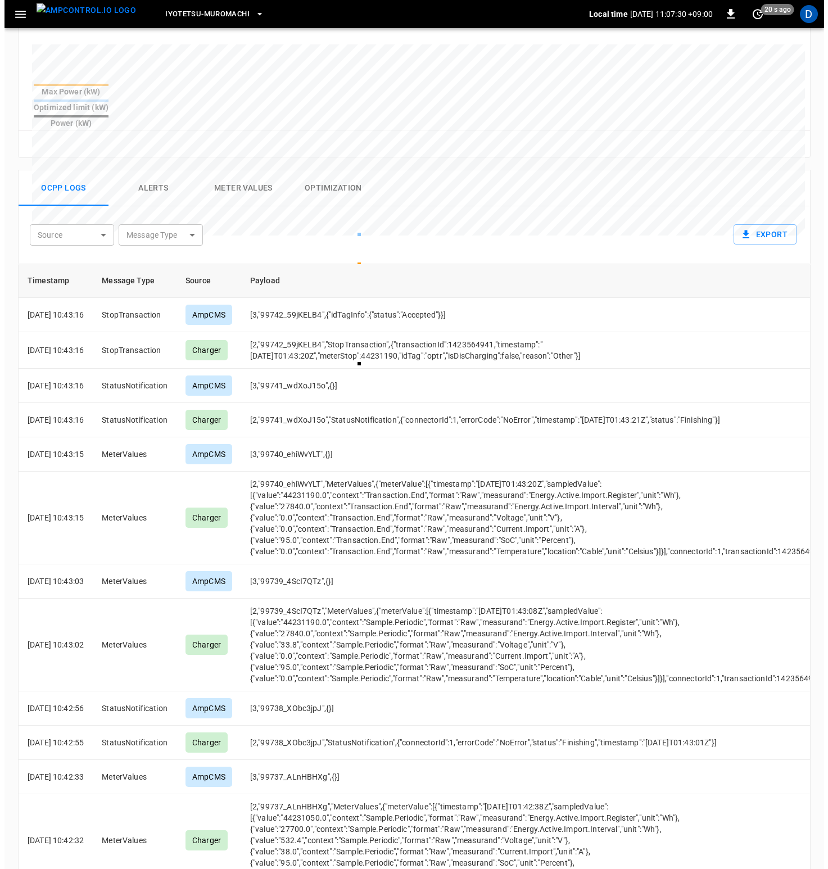
scroll to position [0, 0]
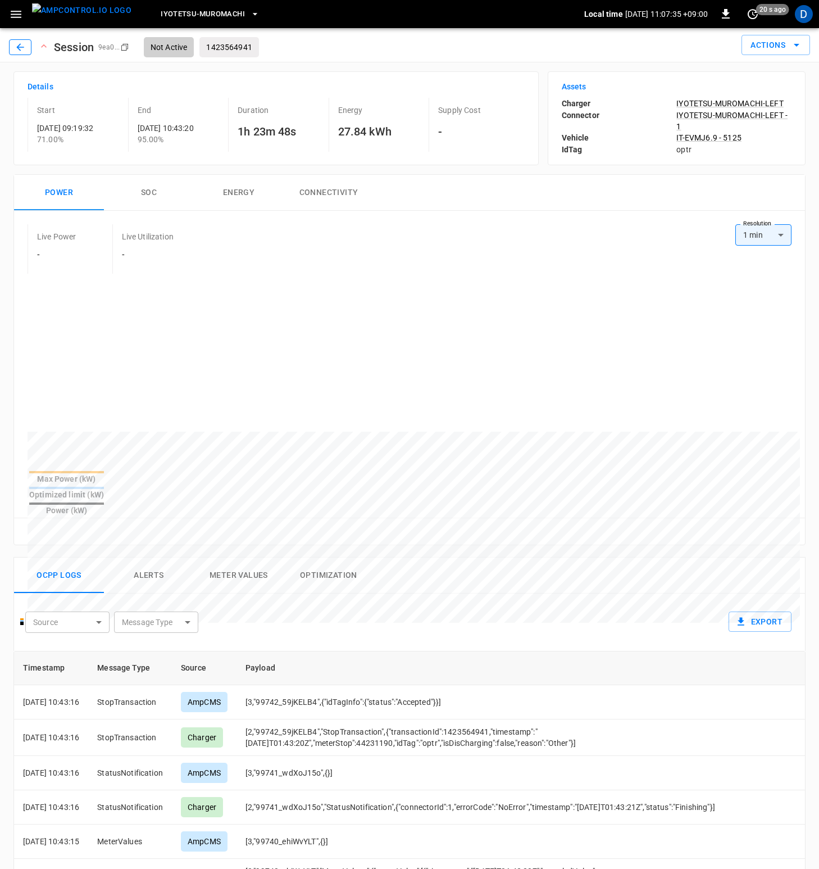
click at [22, 42] on icon "button" at bounding box center [20, 47] width 11 height 11
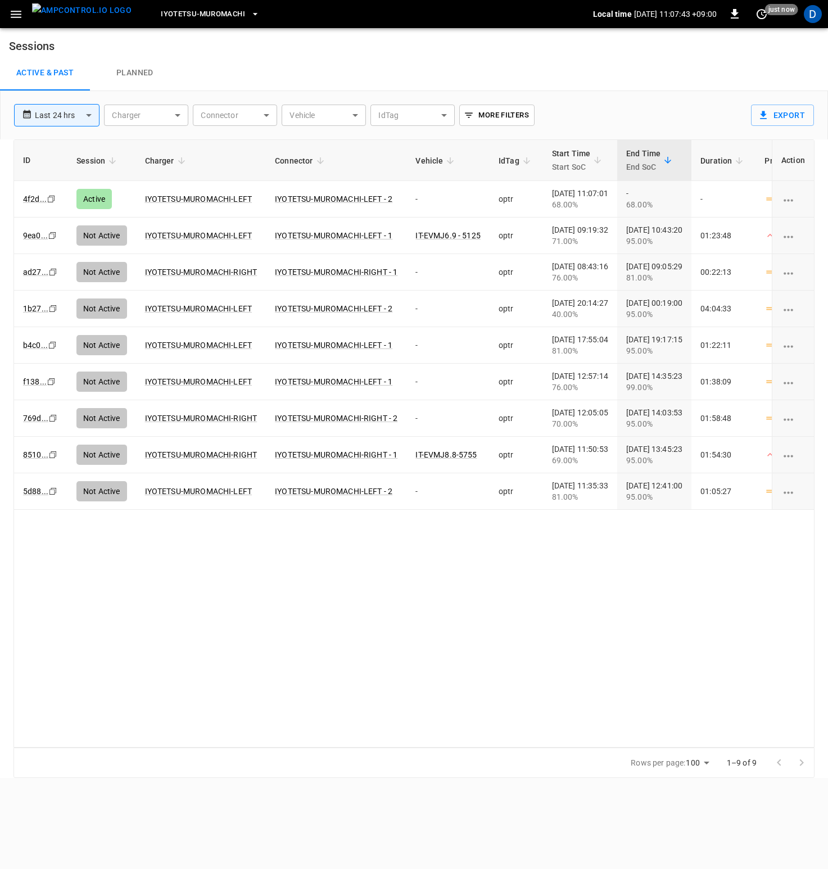
scroll to position [0, 2]
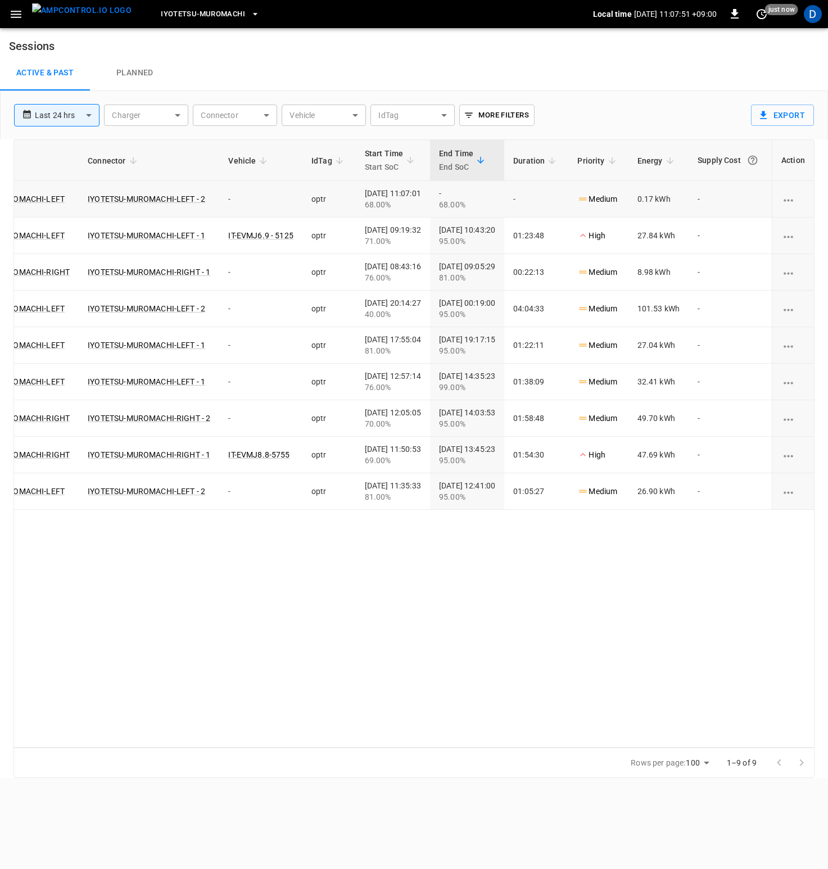
scroll to position [0, 217]
click at [406, 632] on div "ID Session Charger Connector Vehicle IdTag Start Time Start SoC End Time End So…" at bounding box center [413, 443] width 801 height 608
click at [198, 15] on span "Iyotetsu-Muromachi" at bounding box center [203, 14] width 84 height 13
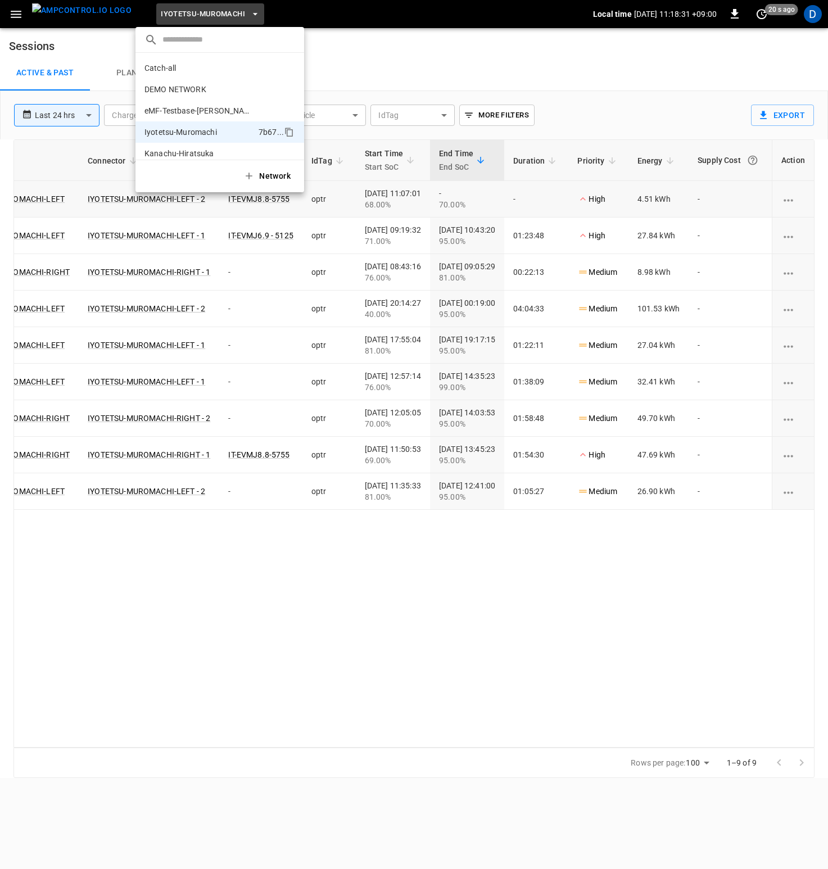
scroll to position [30, 0]
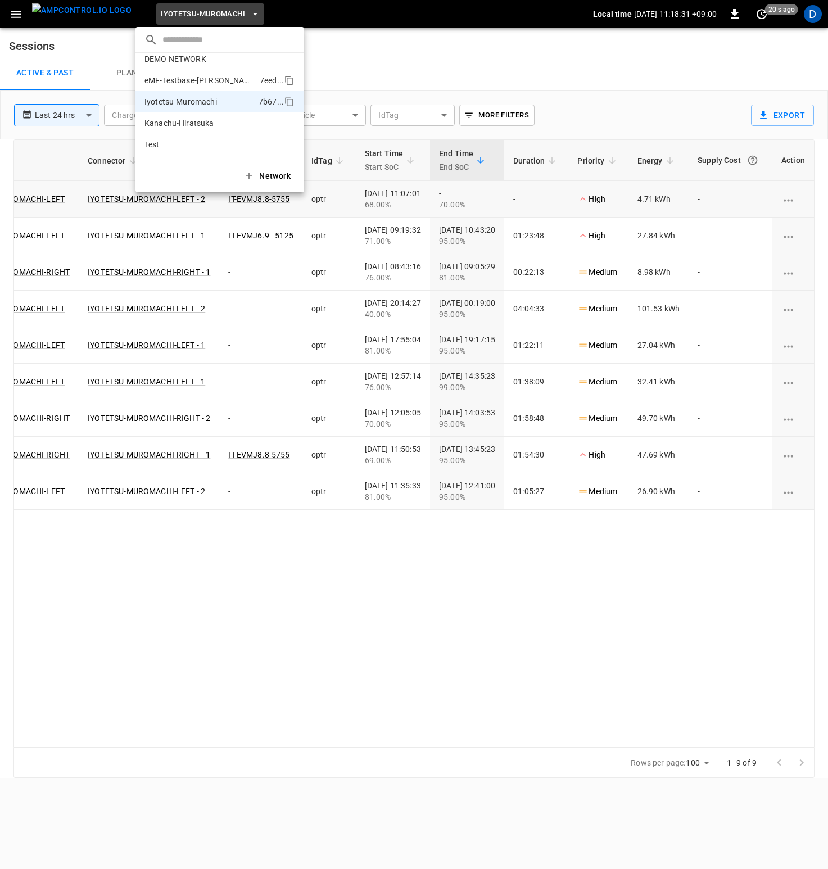
click at [193, 82] on p "eMF-Testbase-[PERSON_NAME]" at bounding box center [199, 80] width 111 height 11
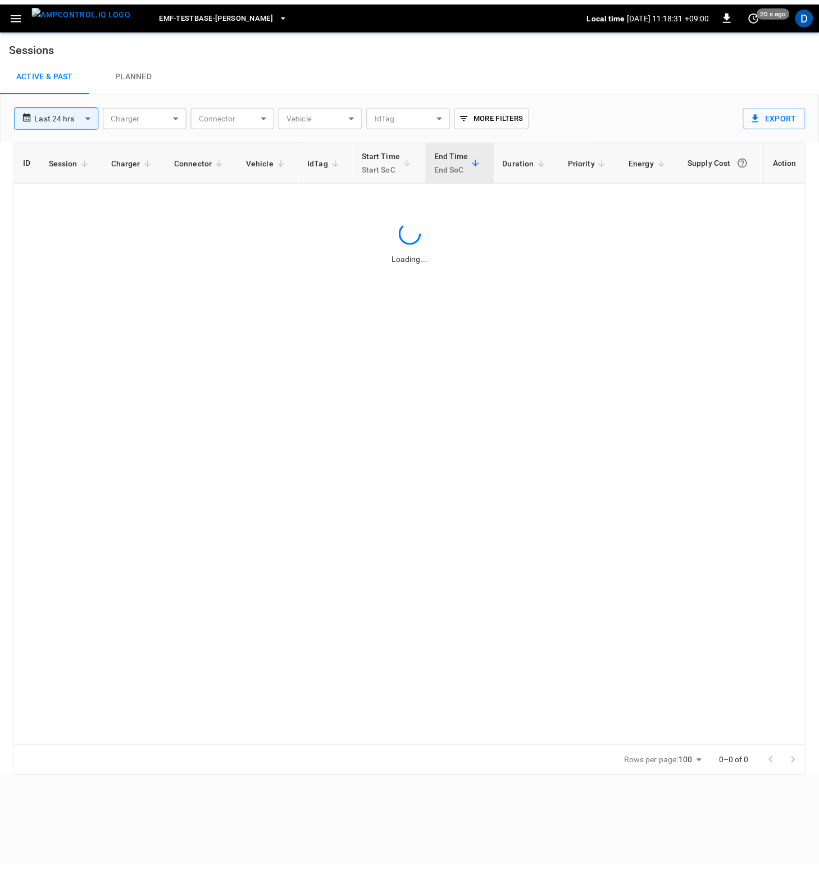
scroll to position [0, 0]
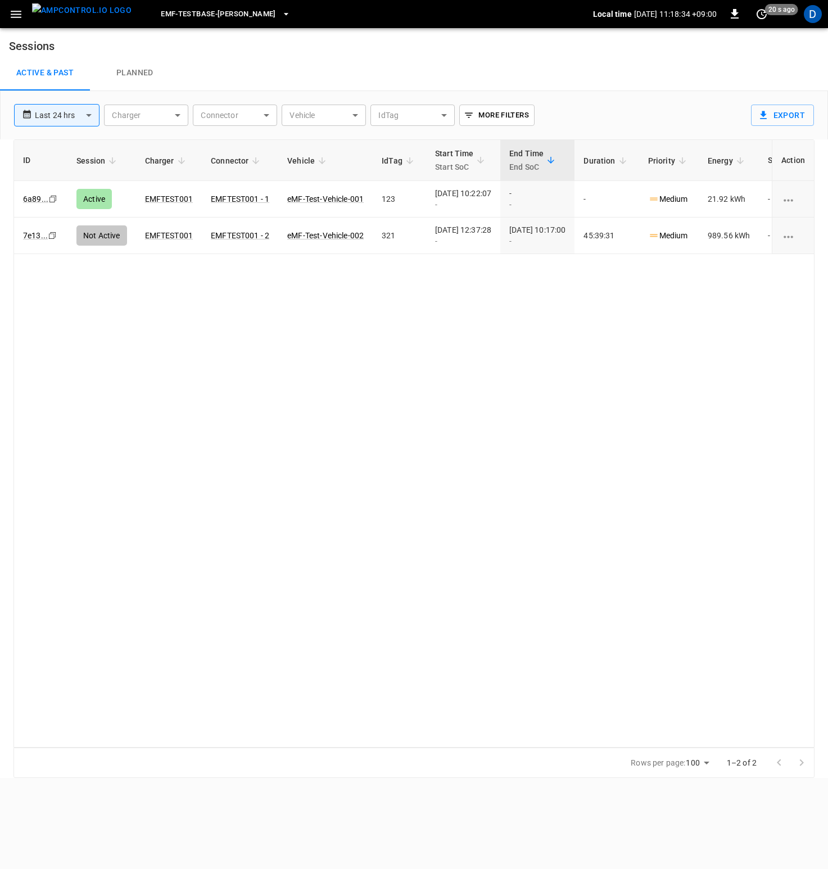
click at [22, 20] on icon "button" at bounding box center [16, 14] width 14 height 14
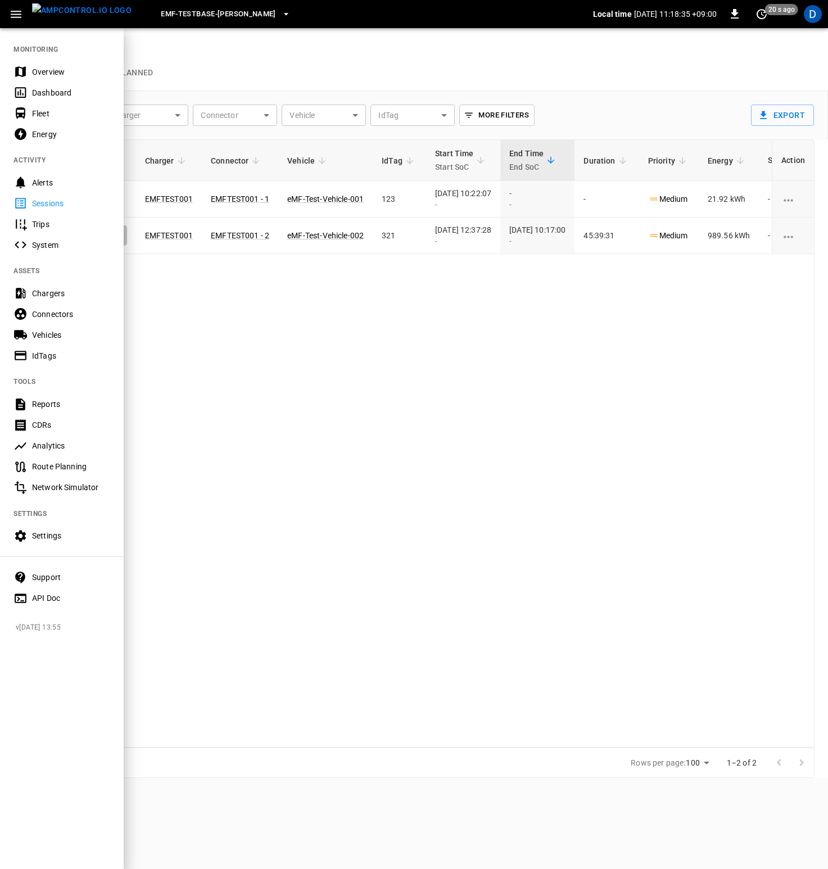
click at [58, 72] on div "Overview" at bounding box center [71, 71] width 78 height 11
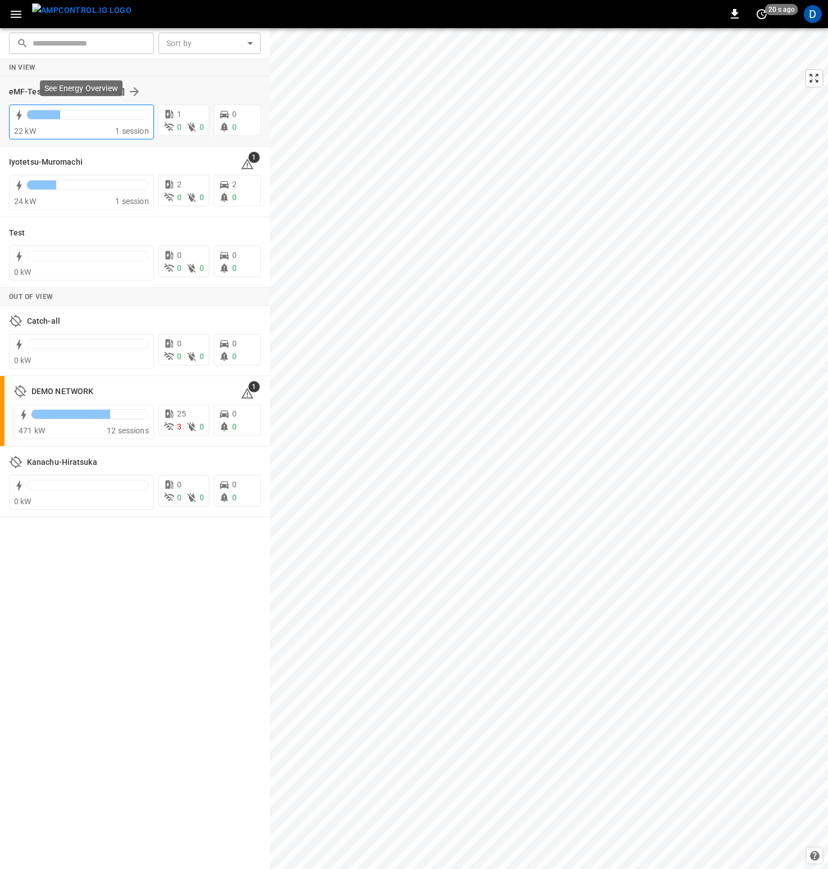
click at [76, 126] on div "22 kW" at bounding box center [64, 130] width 101 height 11
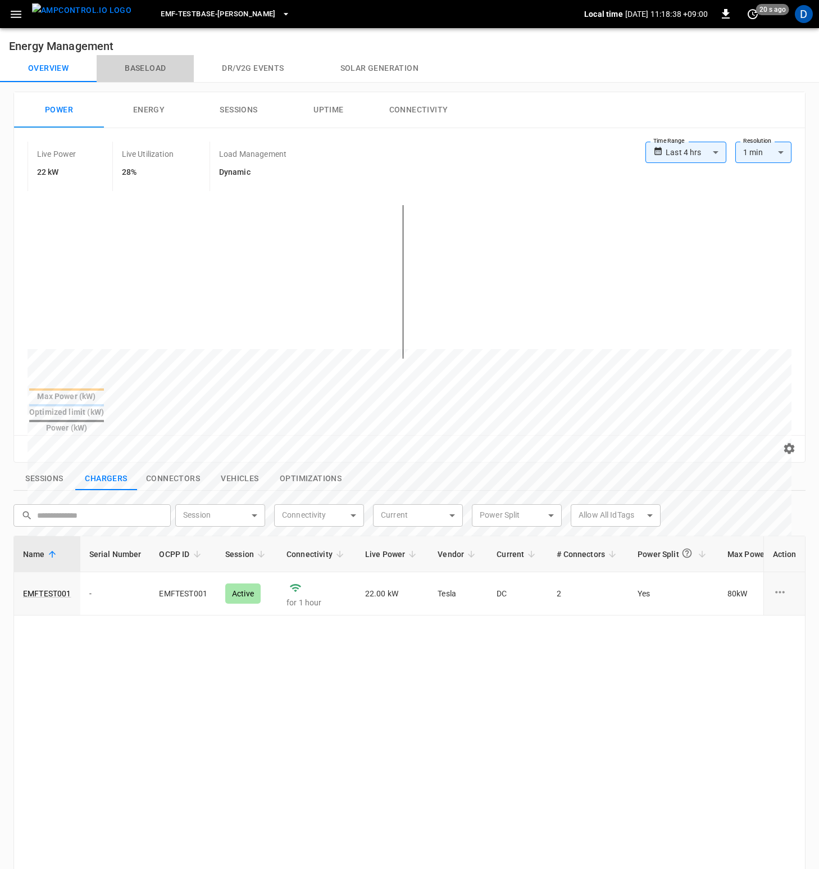
click at [167, 63] on button "Baseload" at bounding box center [145, 68] width 97 height 27
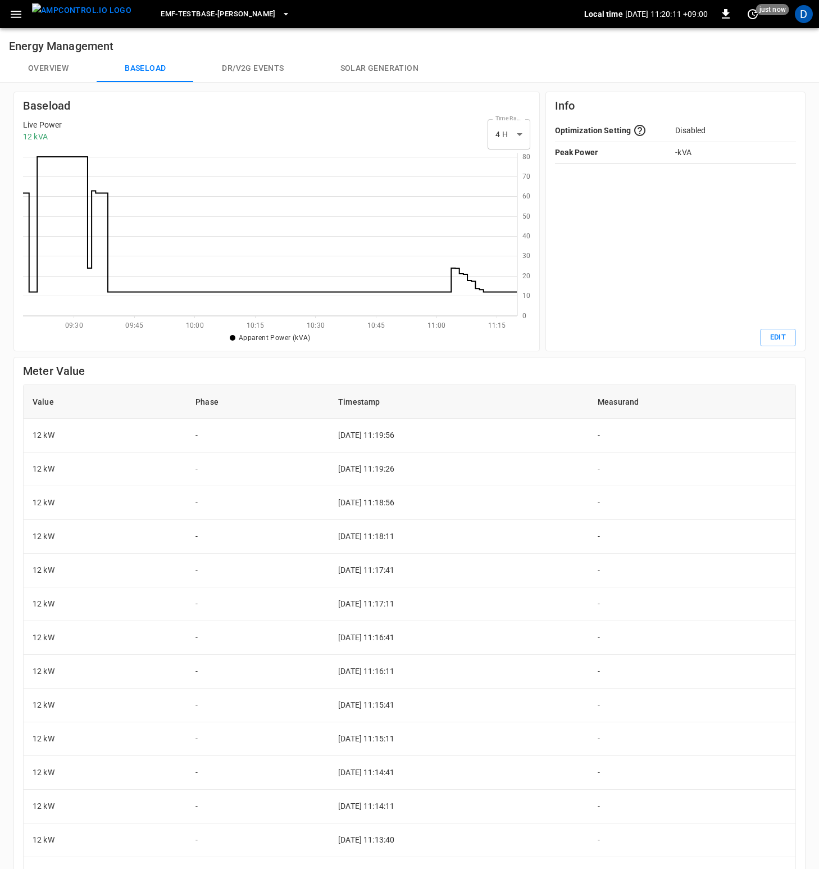
click at [28, 10] on button "menu" at bounding box center [82, 14] width 108 height 28
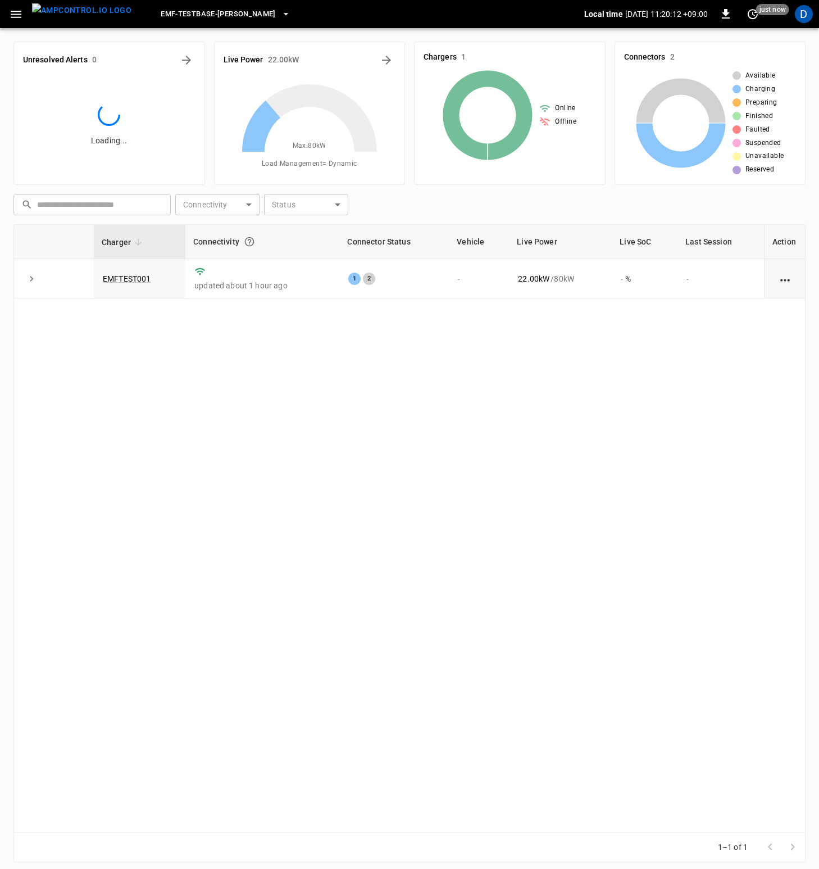
click at [208, 12] on span "eMF-Testbase-[PERSON_NAME]" at bounding box center [218, 14] width 115 height 13
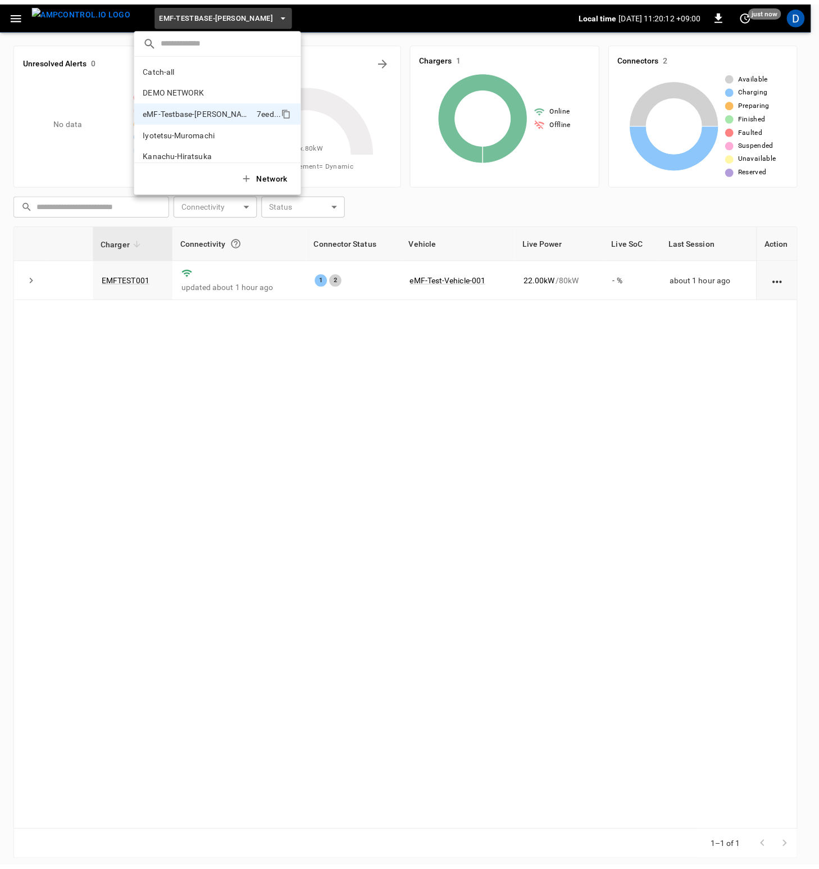
scroll to position [30, 0]
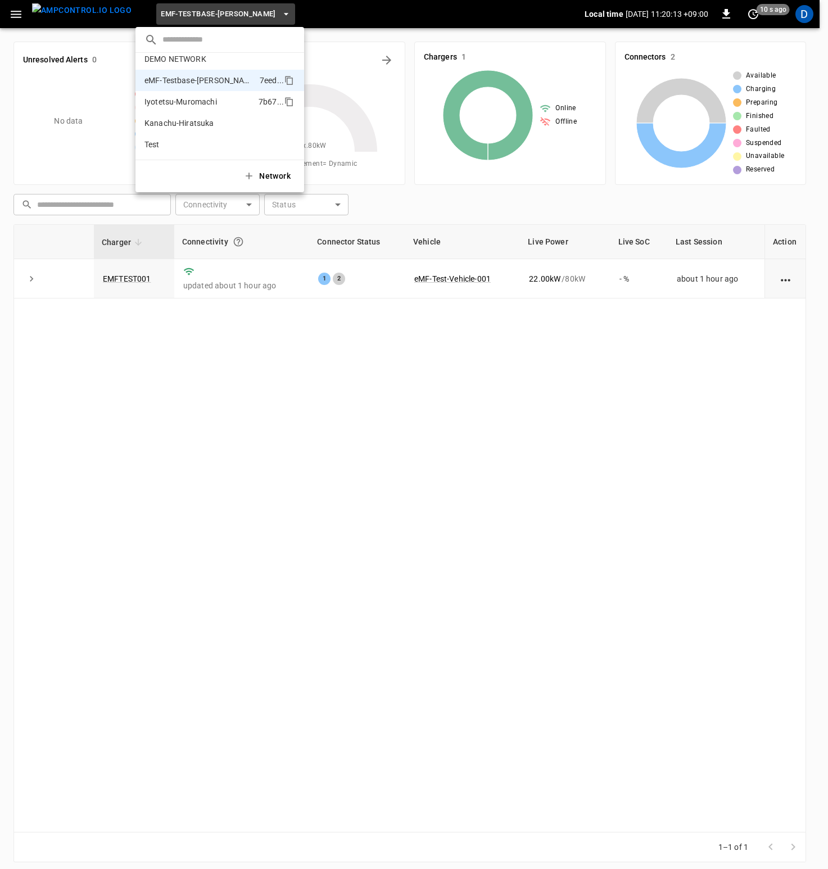
click at [188, 103] on p "Iyotetsu-Muromachi" at bounding box center [199, 101] width 110 height 11
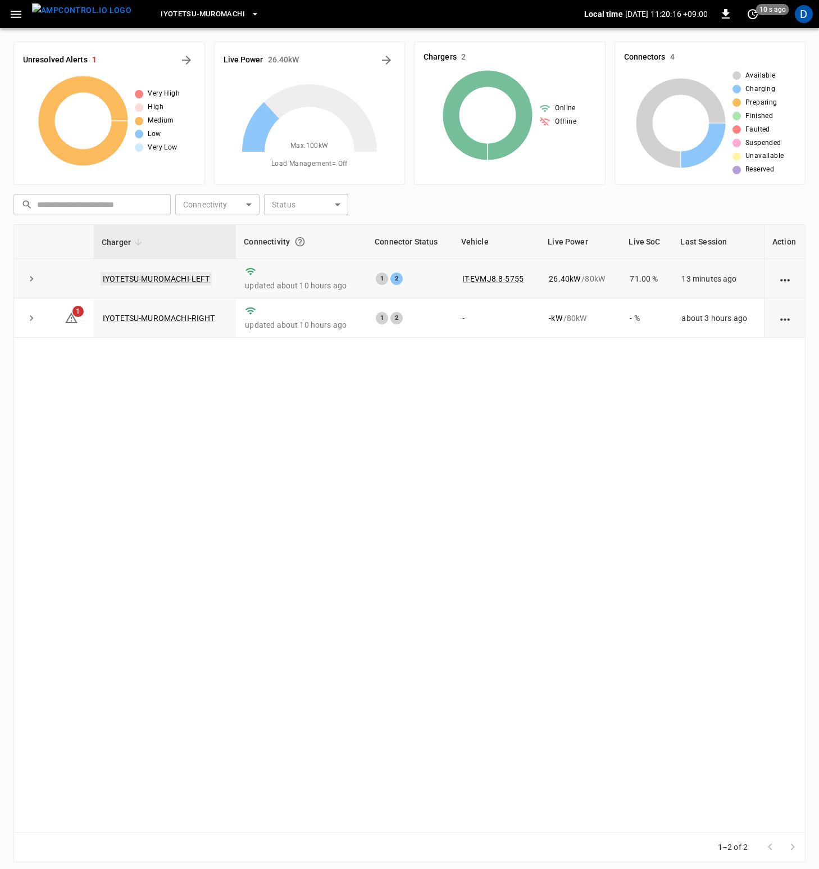
click at [176, 282] on link "IYOTETSU-MUROMACHI-LEFT" at bounding box center [156, 278] width 111 height 13
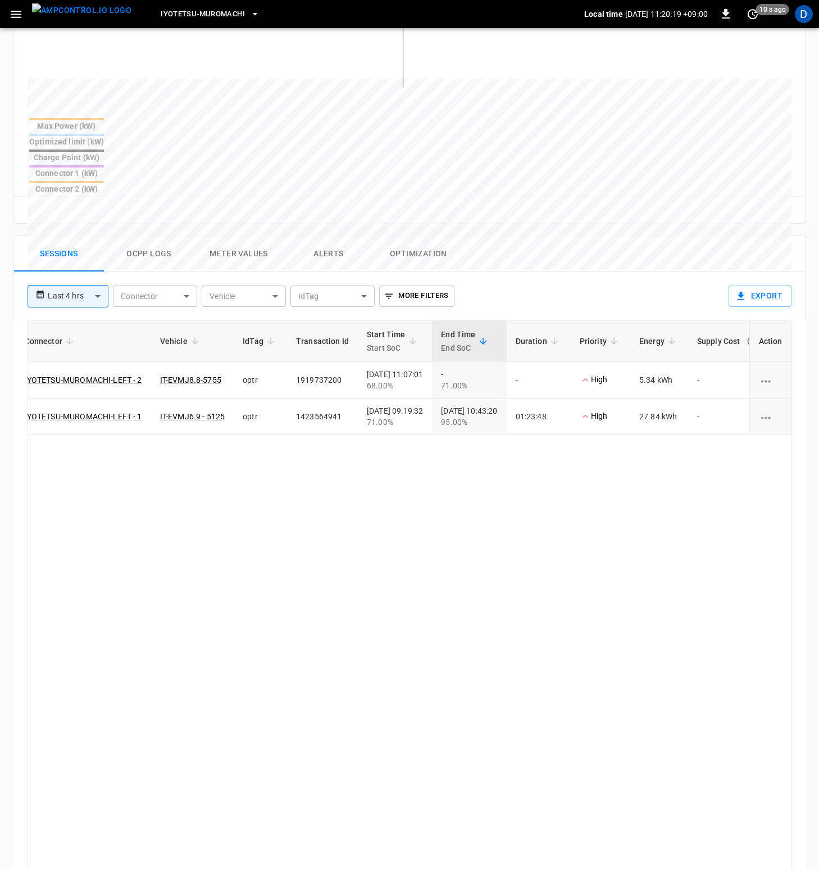
scroll to position [0, 184]
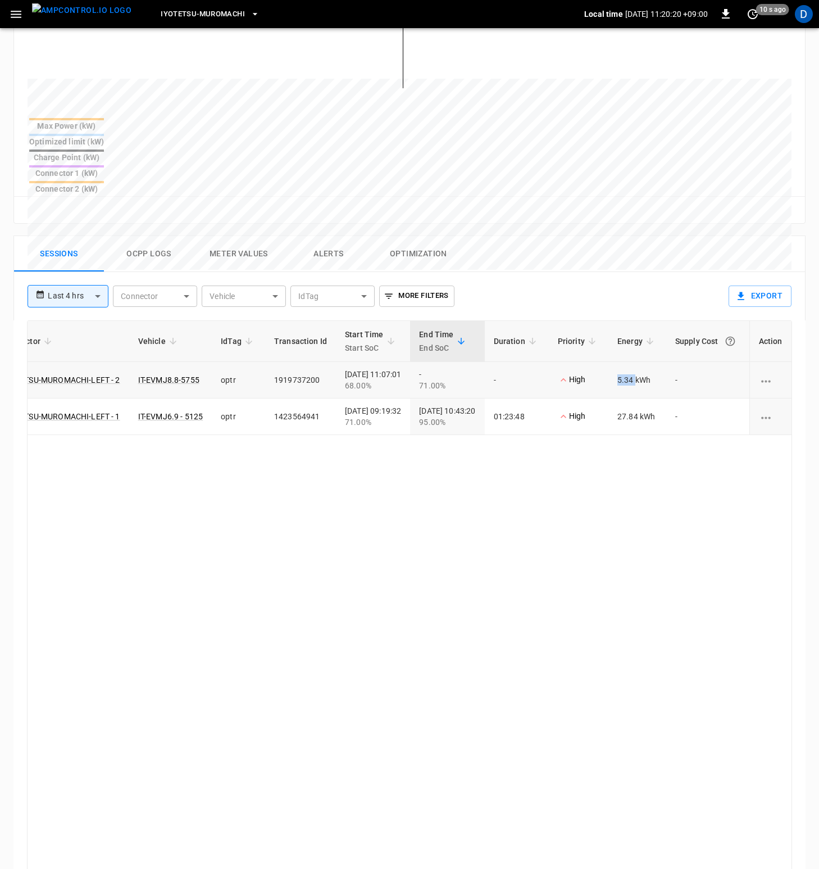
drag, startPoint x: 620, startPoint y: 321, endPoint x: 636, endPoint y: 323, distance: 15.8
click at [636, 362] on td "5.34 kWh" at bounding box center [638, 380] width 58 height 37
click at [651, 419] on div "ID Session Connector Vehicle IdTag Transaction Id Start Time Start SoC End Time…" at bounding box center [409, 624] width 765 height 608
drag, startPoint x: 619, startPoint y: 322, endPoint x: 634, endPoint y: 324, distance: 15.8
click at [634, 362] on td "5.34 kWh" at bounding box center [638, 380] width 58 height 37
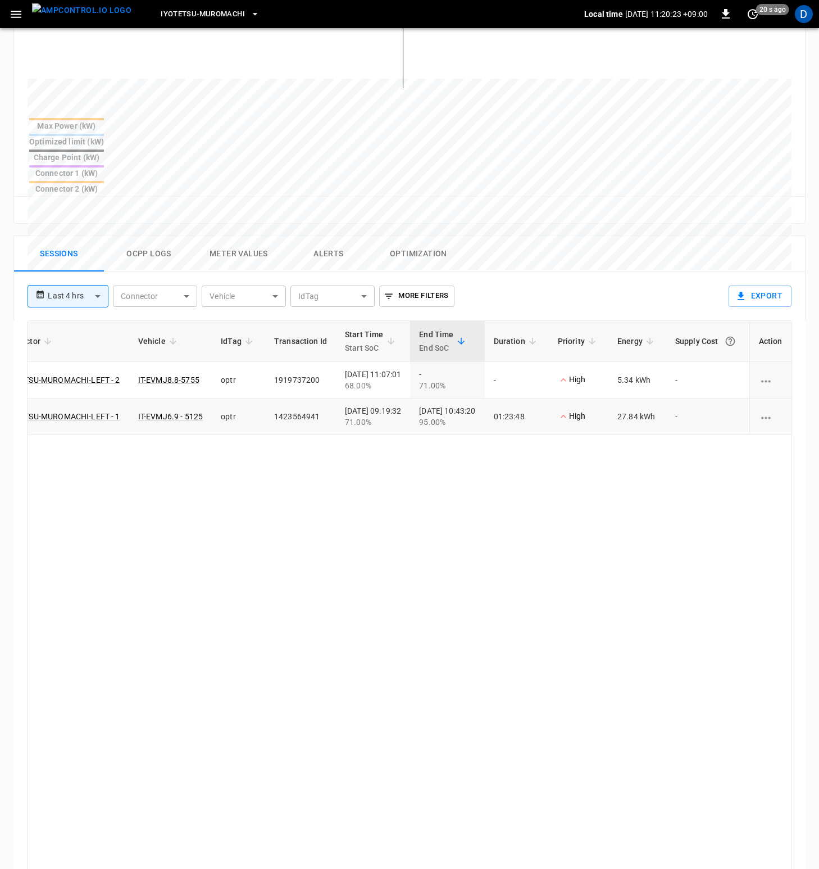
click at [678, 398] on td "-" at bounding box center [707, 416] width 83 height 37
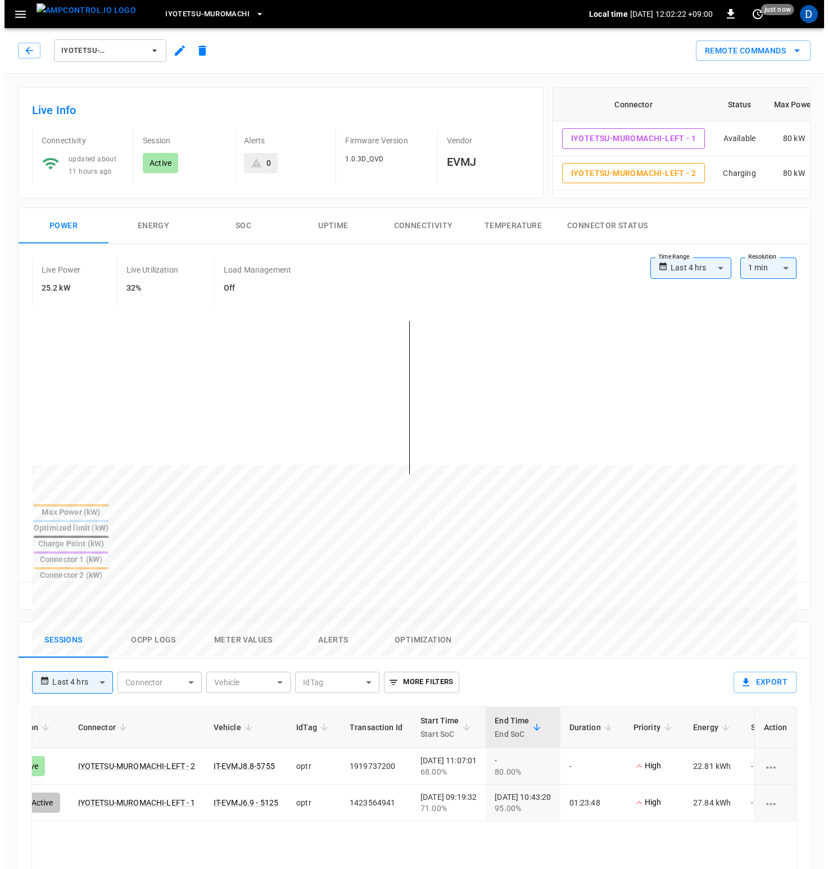
scroll to position [0, 73]
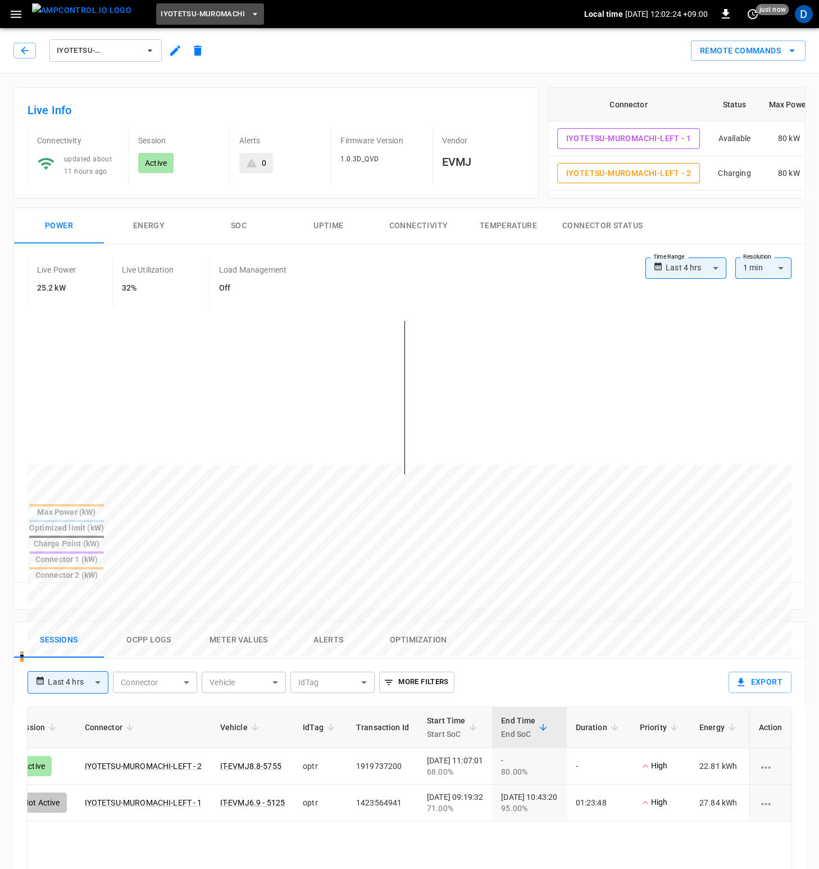
click at [201, 14] on span "Iyotetsu-Muromachi" at bounding box center [203, 14] width 84 height 13
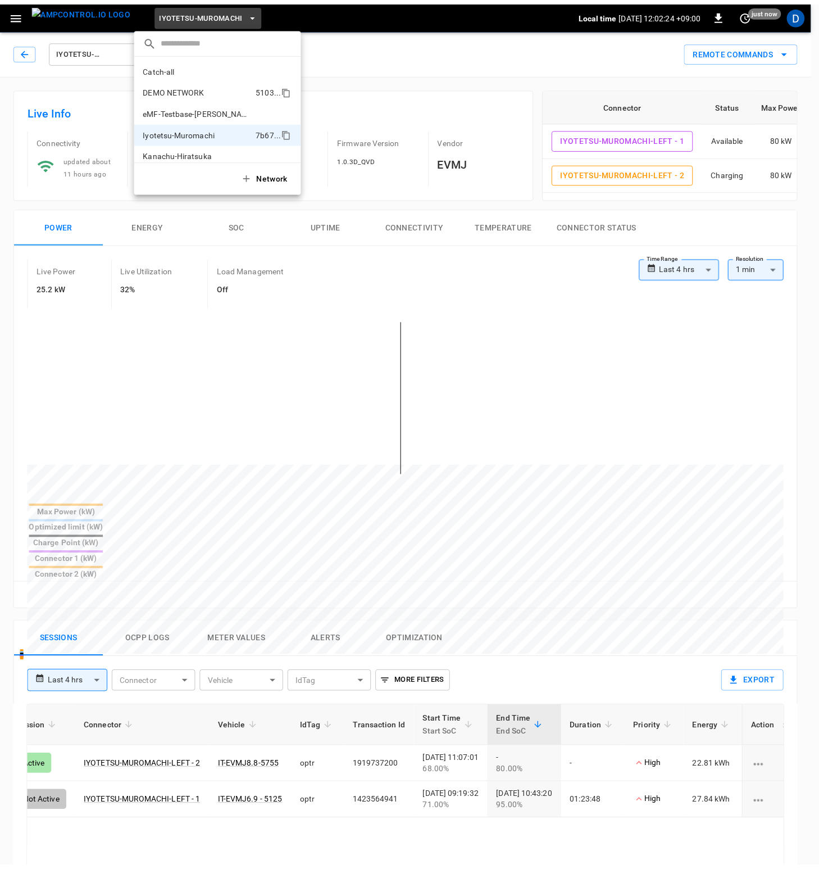
scroll to position [30, 0]
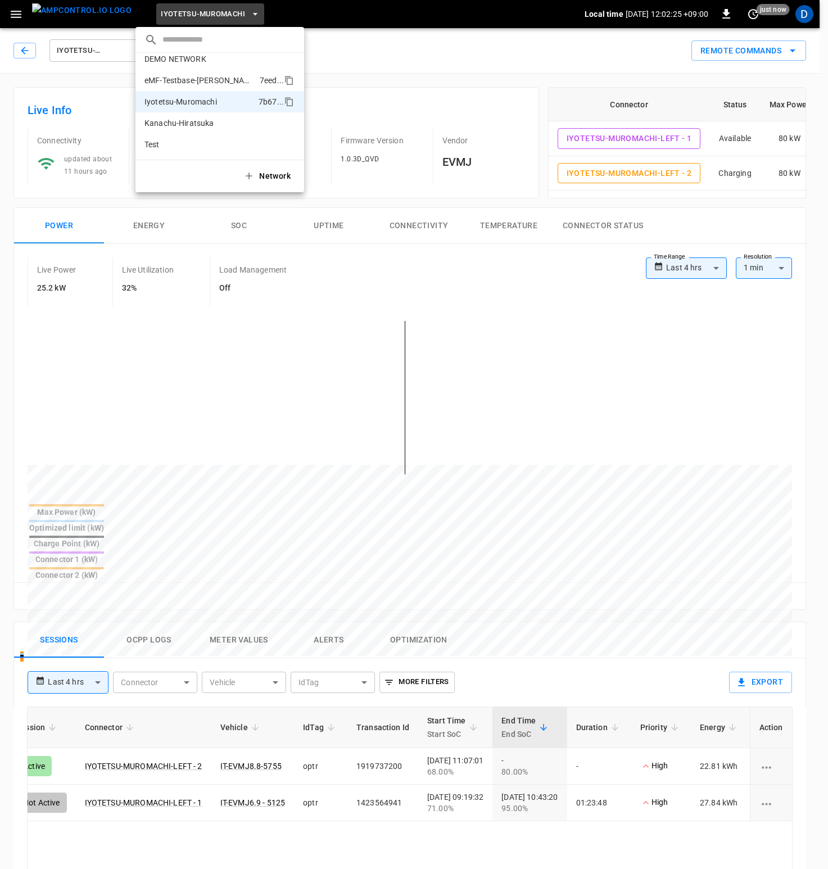
click at [199, 80] on p "eMF-Testbase-[PERSON_NAME]" at bounding box center [199, 80] width 111 height 11
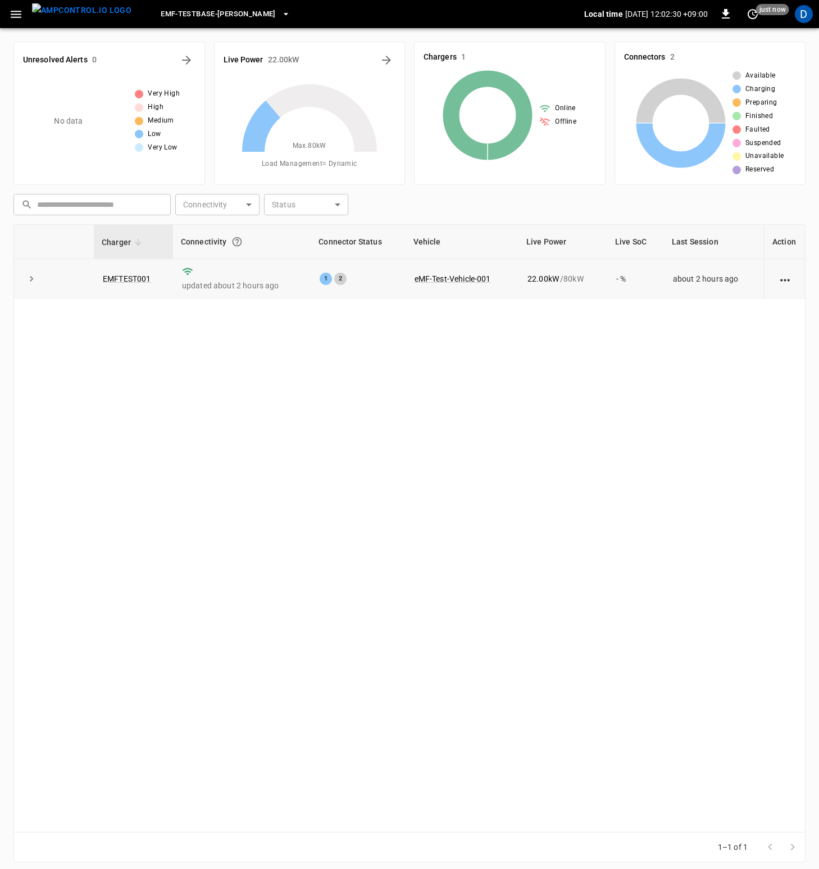
click at [30, 278] on icon "expand row" at bounding box center [31, 278] width 11 height 11
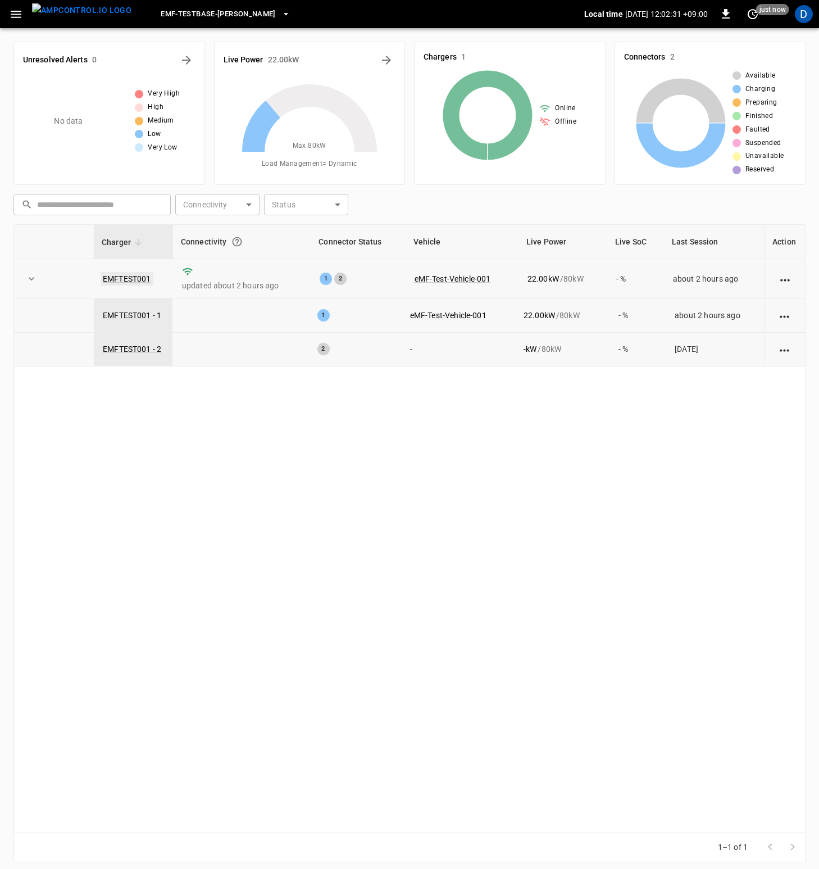
click at [125, 276] on link "EMFTEST001" at bounding box center [127, 278] width 53 height 13
